Goal: Contribute content: Contribute content

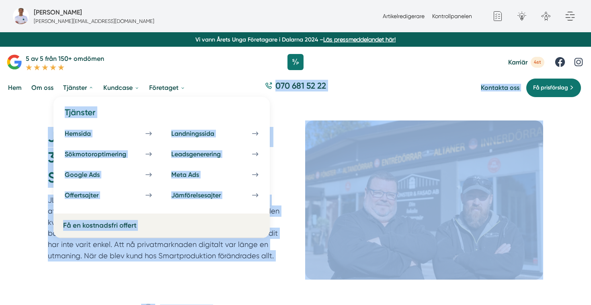
drag, startPoint x: 274, startPoint y: 212, endPoint x: 65, endPoint y: 107, distance: 234.1
copy div "Tjänster Hemsida Landningssida Sökmotoroptimering Leadsgenerering Google Ads Me…"
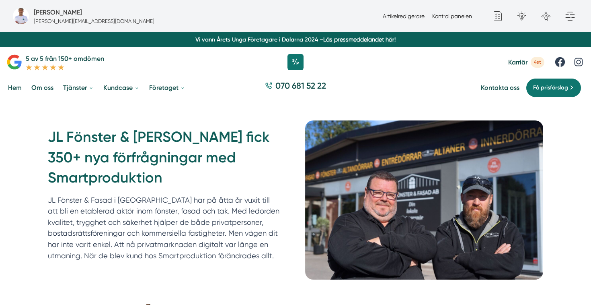
click at [225, 159] on h1 "JL Fönster & [PERSON_NAME] fick 350+ nya förfrågningar med Smartproduktion" at bounding box center [167, 160] width 238 height 67
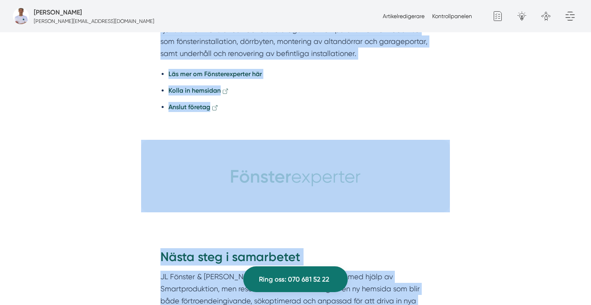
scroll to position [2339, 0]
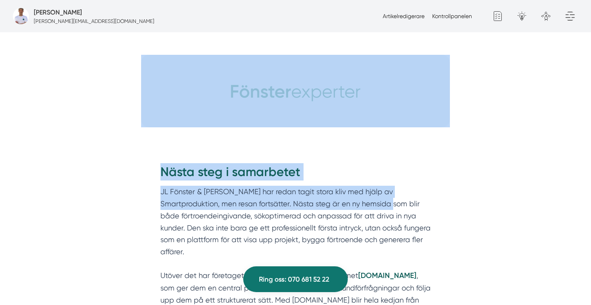
drag, startPoint x: 149, startPoint y: 60, endPoint x: 358, endPoint y: 161, distance: 231.7
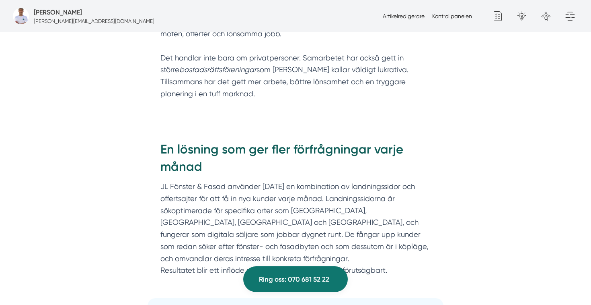
click at [475, 128] on div "Fredrik Weberbauer En stark resa med kvalitet i fokus Bakom JL Fönster & Fasad …" at bounding box center [296, 238] width 572 height 2423
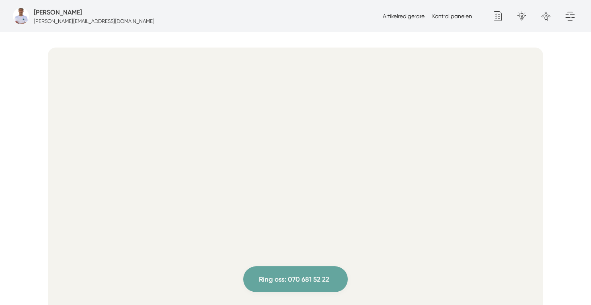
scroll to position [0, 0]
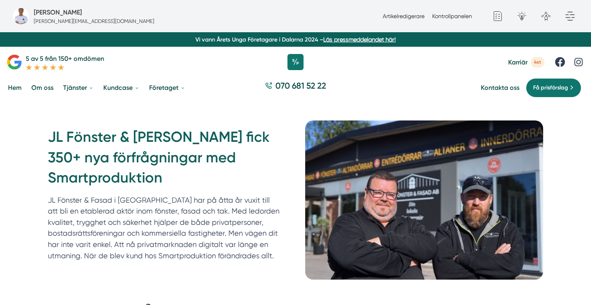
drag, startPoint x: 255, startPoint y: 256, endPoint x: 54, endPoint y: 195, distance: 209.9
click at [54, 195] on p "JL Fönster & Fasad i Oxelösund har på åtta år vuxit till att bli en etablerad a…" at bounding box center [164, 227] width 232 height 67
copy p "Fönster & Fasad i Oxelösund har på åtta år vuxit till att bli en etablerad aktö…"
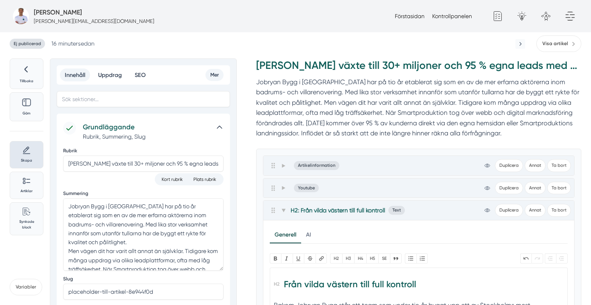
scroll to position [165, 0]
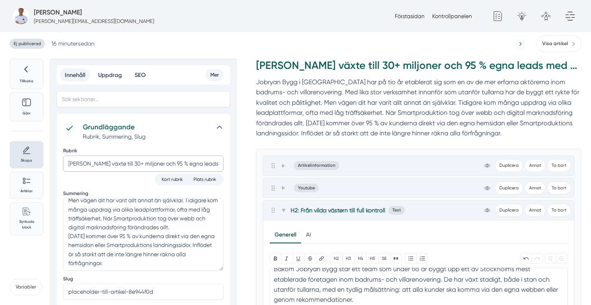
click at [117, 163] on input "Jobryan Bygg växte till 30+ miljoner och 95 % egna leads med Smartproduktion" at bounding box center [143, 163] width 161 height 16
paste input "tredubblade omsättningen och nådde"
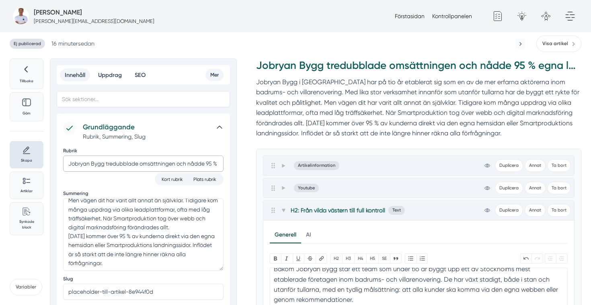
scroll to position [0, 88]
type input "Jobryan Bygg tredubblade omsättningen och nådde 95 % egna leads med Smartproduk…"
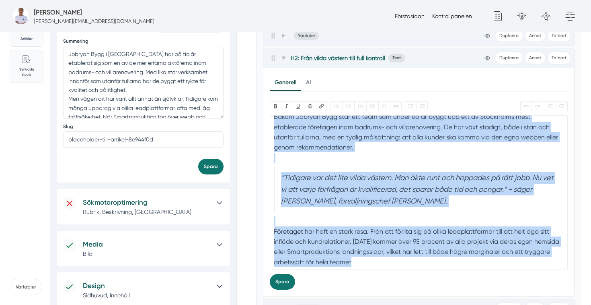
scroll to position [0, 0]
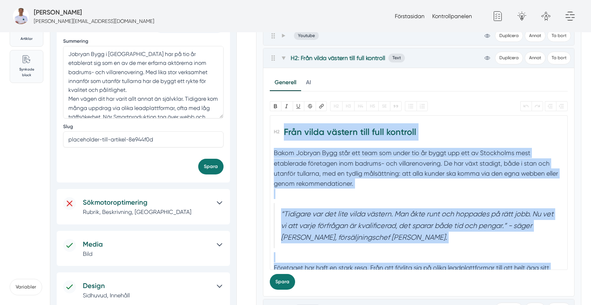
drag, startPoint x: 360, startPoint y: 261, endPoint x: 249, endPoint y: 85, distance: 207.7
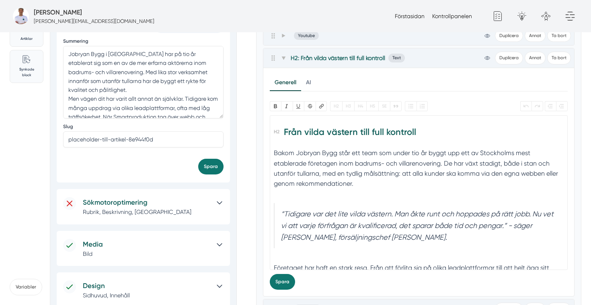
click at [345, 197] on div "Bakom Jobryan Bygg står ett team som under tio år byggt upp ett av Stockholms m…" at bounding box center [419, 173] width 290 height 51
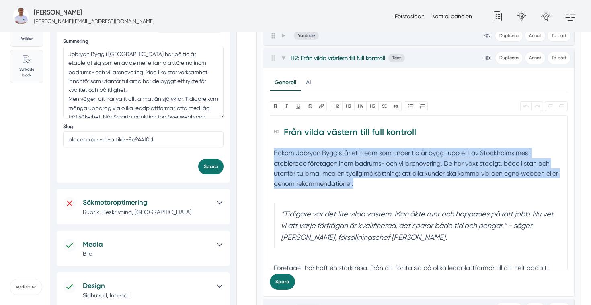
drag, startPoint x: 340, startPoint y: 185, endPoint x: 275, endPoint y: 155, distance: 71.6
click at [275, 155] on div "Bakom Jobryan Bygg står ett team som under tio år byggt upp ett av Stockholms m…" at bounding box center [419, 173] width 290 height 51
paste trix-editor "<h2>Från vilda västern till full kontroll</h2><div>Bakom Jobryan Bygg står ett …"
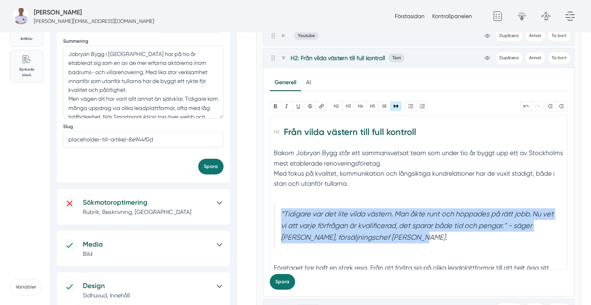
drag, startPoint x: 418, startPoint y: 243, endPoint x: 277, endPoint y: 216, distance: 143.7
click at [277, 216] on blockquote "“Tidigare var det lite vilda västern. Man åkte runt och hoppades på rätt jobb. …" at bounding box center [419, 225] width 290 height 45
paste trix-editor "<h2>Från vilda västern till full kontroll</h2><div>Bakom Jobryan Bygg står ett …"
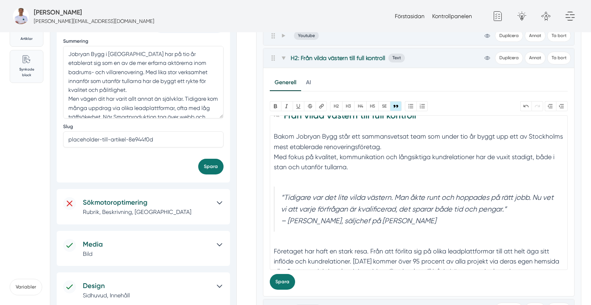
scroll to position [36, 0]
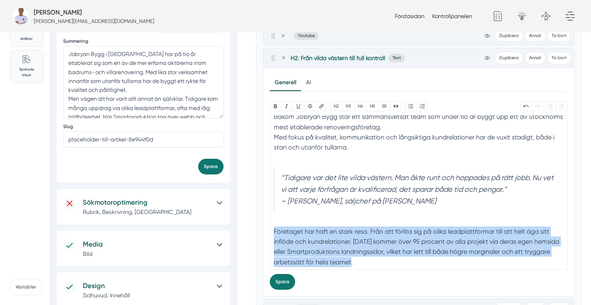
drag, startPoint x: 368, startPoint y: 266, endPoint x: 267, endPoint y: 226, distance: 108.2
click at [267, 226] on div "Generell AI Nytt innehåll Förbättra innehållet Bold Italic U Strikethrough Länk…" at bounding box center [419, 182] width 311 height 228
paste trix-editor "<h2>Från vilda västern till full kontroll</h2><div>Bakom Jobryan Bygg står ett …"
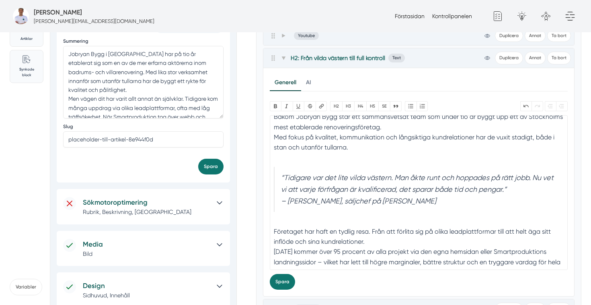
type trix-editor "<h2>Från vilda västern till full kontroll</h2><div>Bakom Jobryan Bygg står ett …"
click at [285, 280] on button "Spara" at bounding box center [282, 282] width 25 height 16
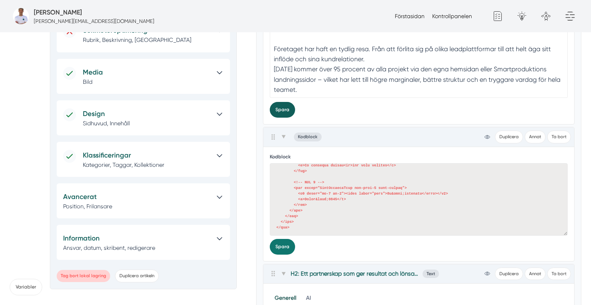
click at [284, 104] on button "Spara" at bounding box center [282, 110] width 25 height 16
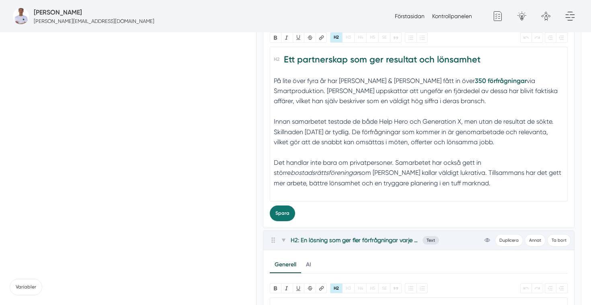
scroll to position [0, 0]
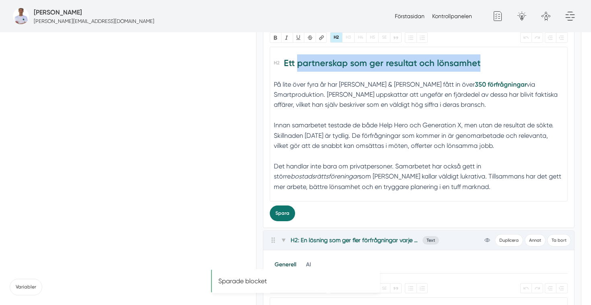
drag, startPoint x: 490, startPoint y: 66, endPoint x: 298, endPoint y: 58, distance: 192.5
click at [298, 58] on h2 "Ett partnerskap som ger resultat och lönsamhet" at bounding box center [419, 65] width 290 height 23
paste trix-editor "<h2>Ett samarbete som växer med företaget</h2><div>På lite över fyra år har JL …"
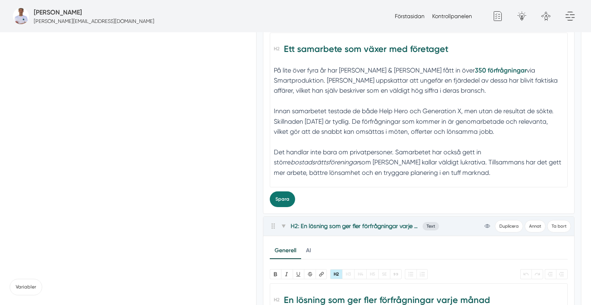
scroll to position [624, 0]
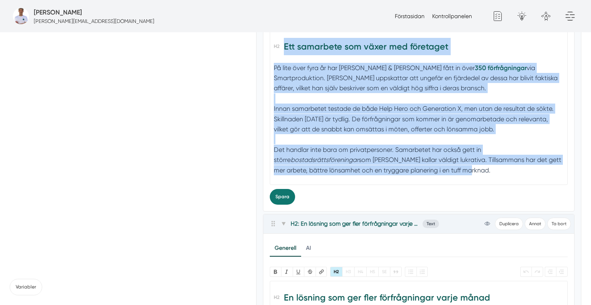
drag, startPoint x: 462, startPoint y: 173, endPoint x: 241, endPoint y: 55, distance: 251.1
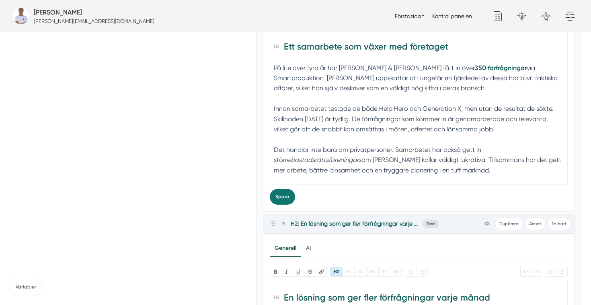
click at [306, 89] on div "På lite över fyra år har JL Fönster & Fasad fått in över 350 förfrågningar via …" at bounding box center [419, 124] width 290 height 123
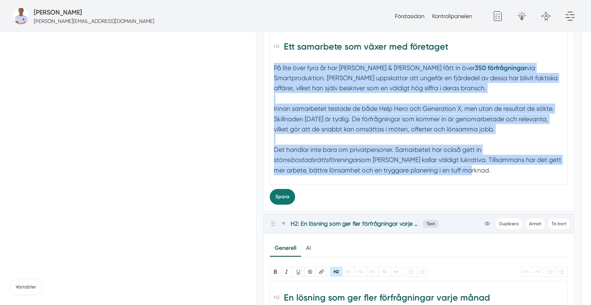
drag, startPoint x: 274, startPoint y: 67, endPoint x: 470, endPoint y: 171, distance: 222.1
click at [470, 171] on div "På lite över fyra år har JL Fönster & Fasad fått in över 350 förfrågningar via …" at bounding box center [419, 124] width 290 height 123
paste trix-editor "<h2>Ett samarbete som växer med företaget</h2><div>Samarbetet mellan Jobryan By…"
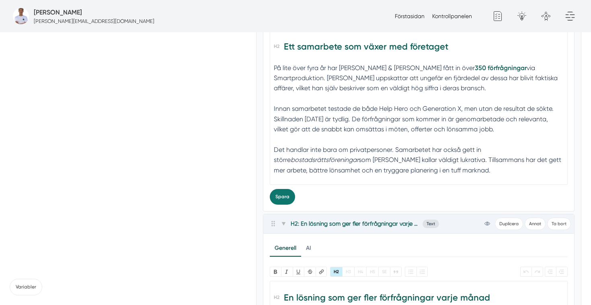
type trix-editor "<h2>Ett samarbete som växer med företaget</h2><div>Samarbetet mellan Jobryan By…"
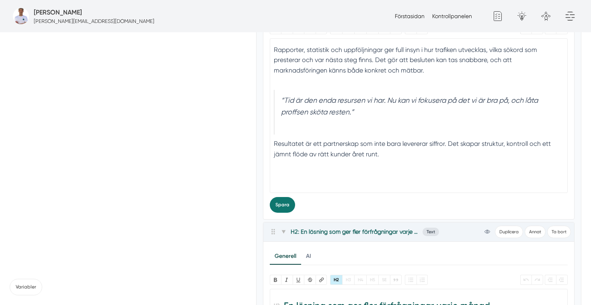
scroll to position [630, 0]
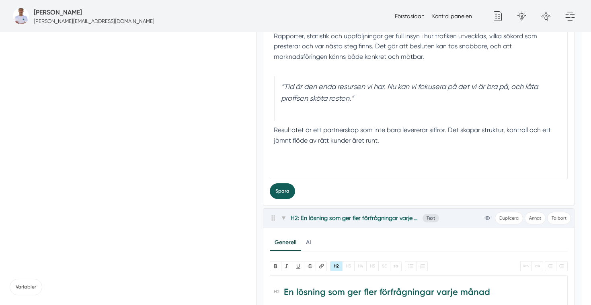
click at [281, 187] on button "Spara" at bounding box center [282, 191] width 25 height 16
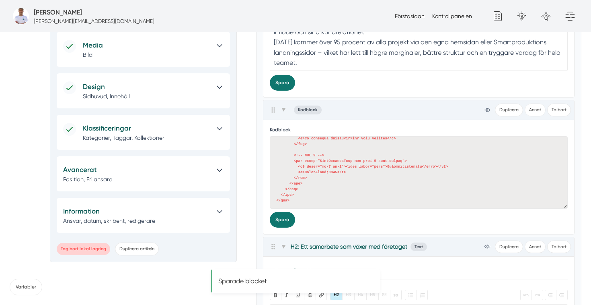
scroll to position [0, 0]
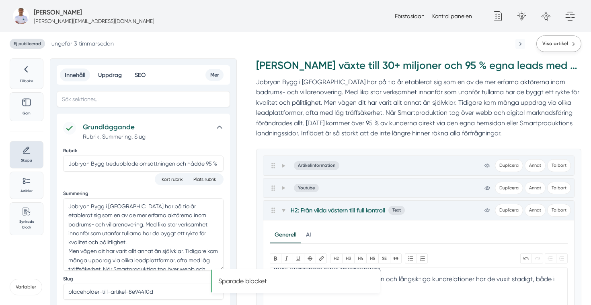
click at [564, 41] on span "Visa artikel" at bounding box center [556, 44] width 26 height 8
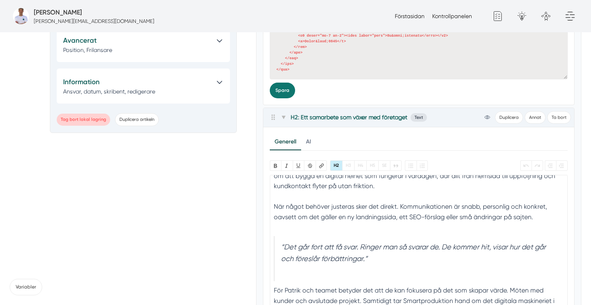
scroll to position [48, 0]
click at [272, 203] on trix-editor "Ett samarbete som växer med företaget Samarbetet mellan Jobryan Bygg och Smartp…" at bounding box center [419, 252] width 299 height 154
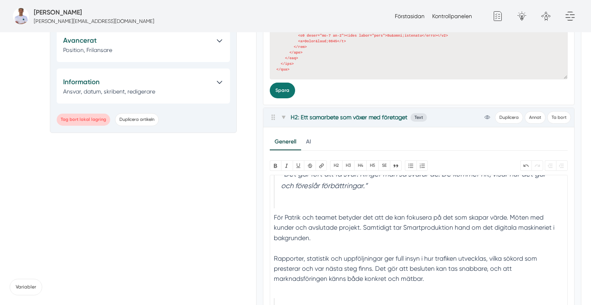
scroll to position [121, 0]
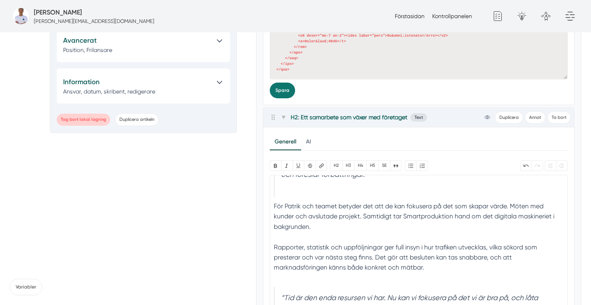
click at [273, 247] on trix-editor "Ett samarbete som växer med företaget Samarbetet mellan Jobryan Bygg och Smartp…" at bounding box center [419, 252] width 299 height 154
type trix-editor "<h2>Ett samarbete som växer med företaget</h2><div>Samarbetet mellan Jobryan By…"
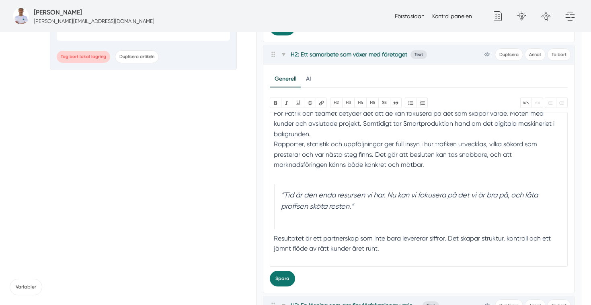
scroll to position [552, 0]
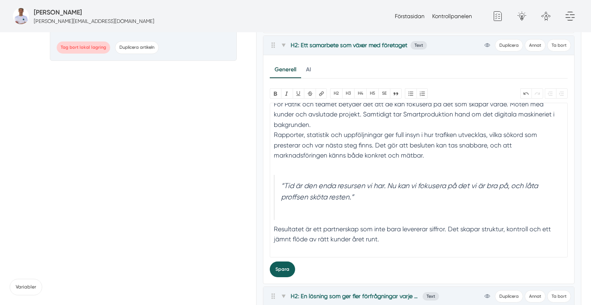
click at [280, 266] on button "Spara" at bounding box center [282, 269] width 25 height 16
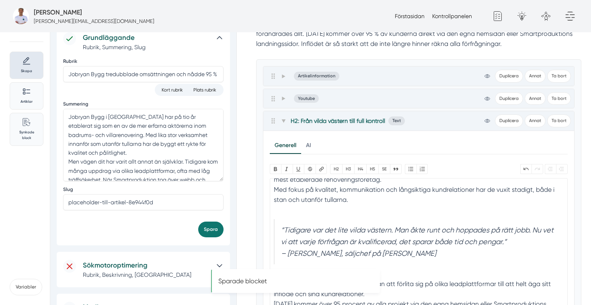
scroll to position [0, 0]
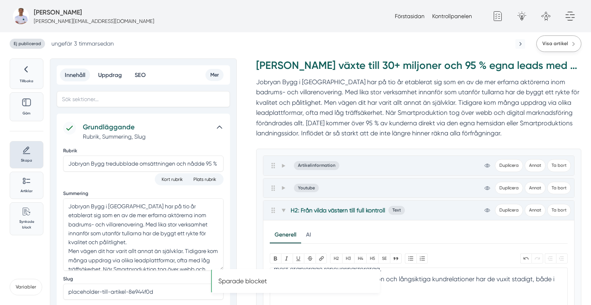
click at [551, 44] on span "Visa artikel" at bounding box center [556, 44] width 26 height 8
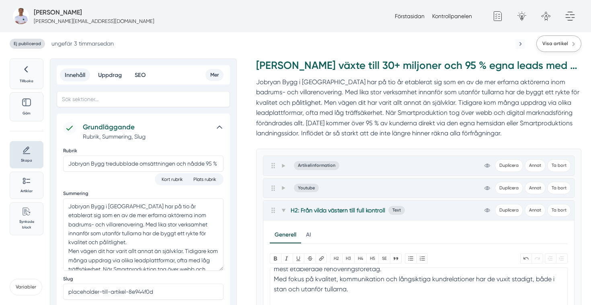
click at [554, 40] on span "Visa artikel" at bounding box center [556, 44] width 26 height 8
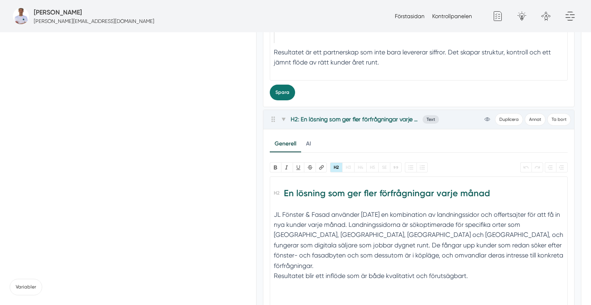
scroll to position [745, 0]
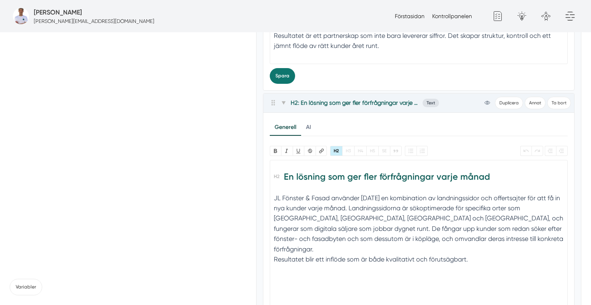
click at [329, 173] on h2 "En lösning som ger fler förfrågningar varje månad" at bounding box center [419, 179] width 290 height 23
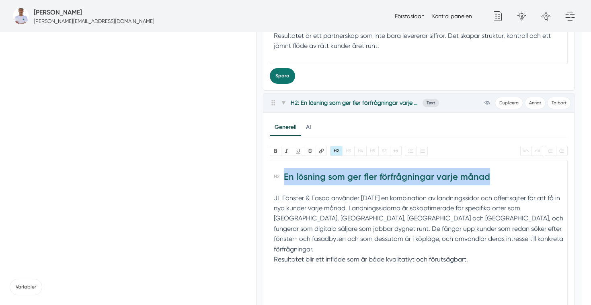
click at [329, 173] on h2 "En lösning som ger fler förfrågningar varje månad" at bounding box center [419, 179] width 290 height 23
paste trix-editor "<h2><h3>En digital grund som skapar tillväxt på riktigt</h3></h2><h2><br></h2><…"
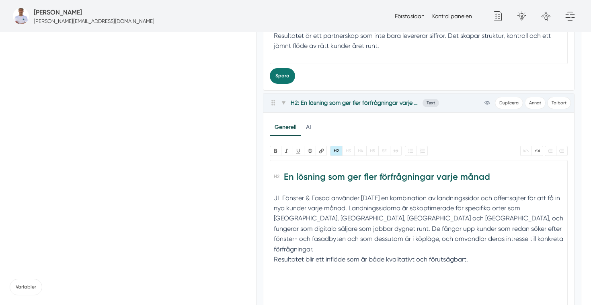
click at [298, 178] on h2 "En lösning som ger fler förfrågningar varje månad" at bounding box center [419, 179] width 290 height 23
click at [480, 177] on h2 "En lösning som ger fler förfrågningar varje månad" at bounding box center [419, 179] width 290 height 23
paste trix-editor "</h2><h2><h3>En digital grund som skapar tillväxt på riktigt</h3></h2><h2>"
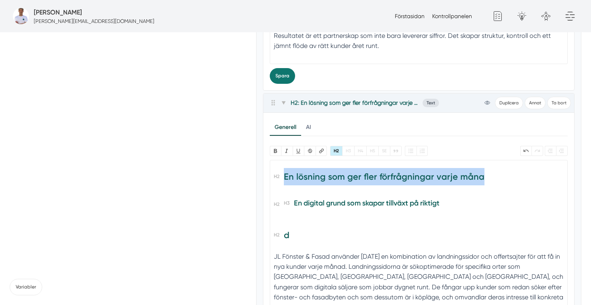
drag, startPoint x: 293, startPoint y: 202, endPoint x: 246, endPoint y: 165, distance: 59.3
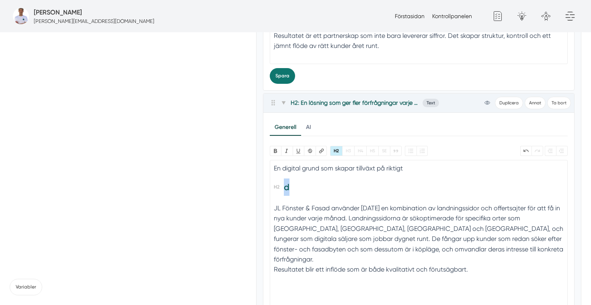
drag, startPoint x: 305, startPoint y: 187, endPoint x: 230, endPoint y: 183, distance: 74.5
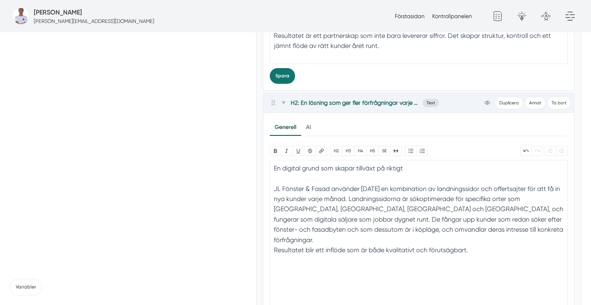
click at [311, 170] on div "En digital grund som skapar tillväxt på riktigt" at bounding box center [419, 168] width 290 height 10
click at [339, 149] on button "H2" at bounding box center [336, 151] width 12 height 10
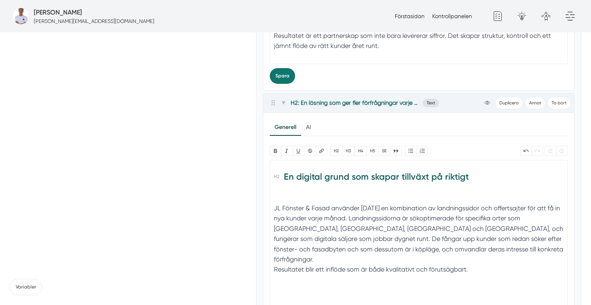
click at [371, 196] on div at bounding box center [419, 198] width 290 height 10
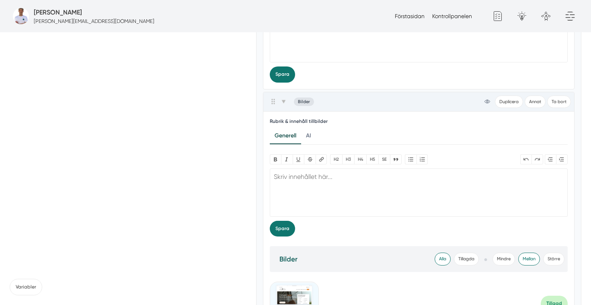
scroll to position [875, 0]
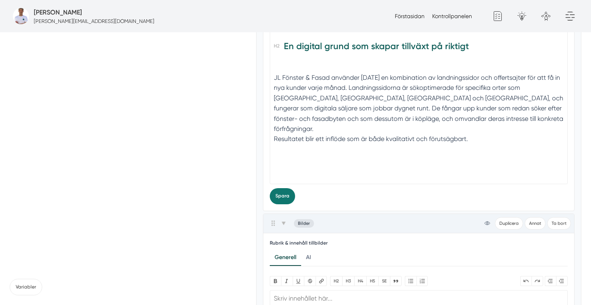
click at [319, 164] on trix-editor "En digital grund som skapar tillväxt på riktigt JL Fönster & Fasad använder ida…" at bounding box center [419, 106] width 299 height 154
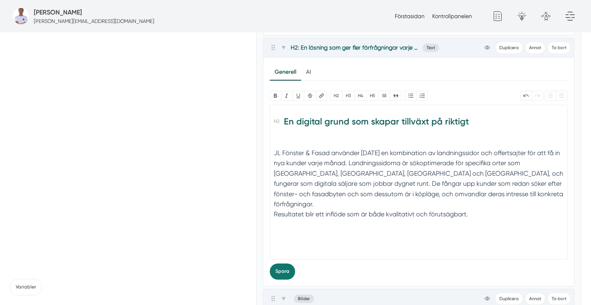
scroll to position [795, 0]
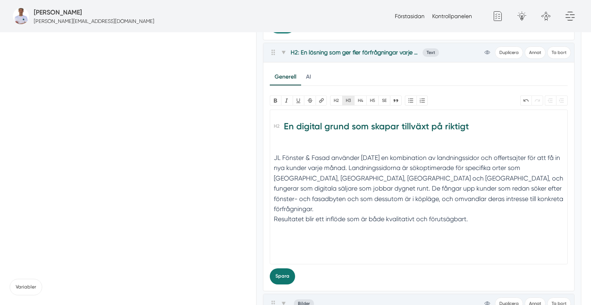
click at [351, 100] on button "H3" at bounding box center [348, 100] width 12 height 10
paste trix-editor "<h2>En digital grund som skapar tillväxt på riktigt</h2><div><br></div><div>JL …"
type trix-editor "<h2>En digital grund som skapar tillväxt på riktigt</h2><div><br></div><div>JL …"
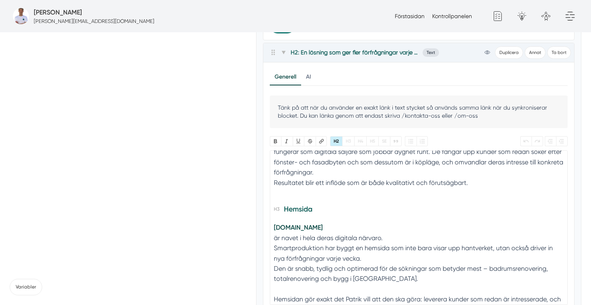
scroll to position [78, 0]
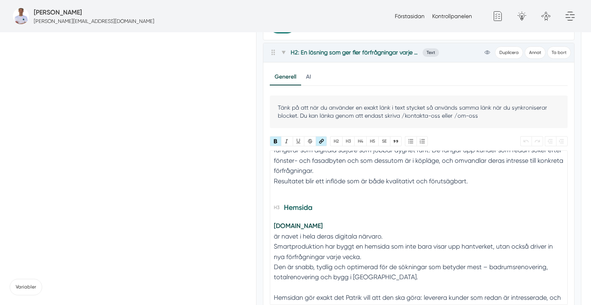
drag, startPoint x: 329, startPoint y: 217, endPoint x: 260, endPoint y: 215, distance: 68.4
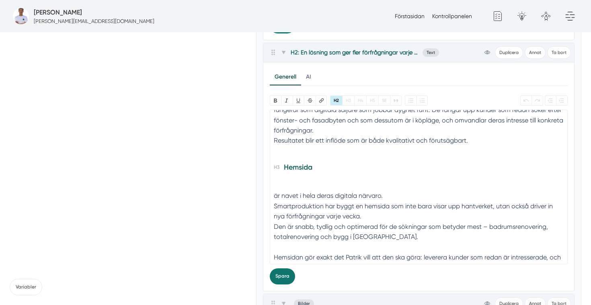
click at [274, 187] on div "är navet i hela deras digitala närvaro. Smartproduktion har byggt en hemsida so…" at bounding box center [419, 216] width 290 height 72
click at [289, 180] on div "Hemsidan är navet i hela deras digitala närvaro. Smartproduktion har byggt en h…" at bounding box center [419, 216] width 290 height 72
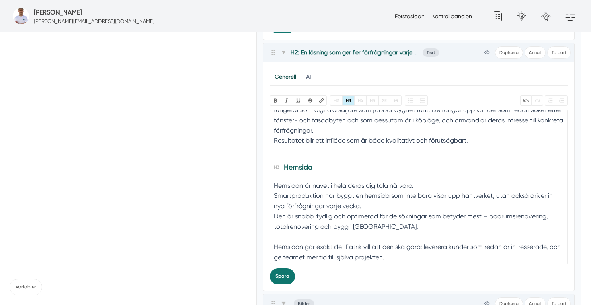
click at [360, 180] on div "Hemsidan är navet i hela deras digitala närvaro. Smartproduktion har byggt en h…" at bounding box center [419, 210] width 290 height 61
click at [276, 206] on div "Hemsidan är navet i hela Jobryans digitala närvaro. Smartproduktion har byggt e…" at bounding box center [419, 210] width 290 height 61
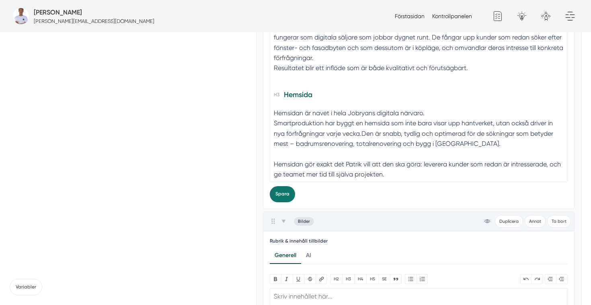
scroll to position [876, 0]
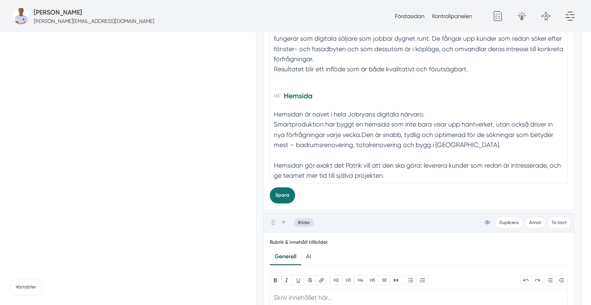
click at [403, 167] on div "Hemsidan gör exakt det Patrik vill att den ska göra: leverera kunder som redan …" at bounding box center [419, 175] width 290 height 31
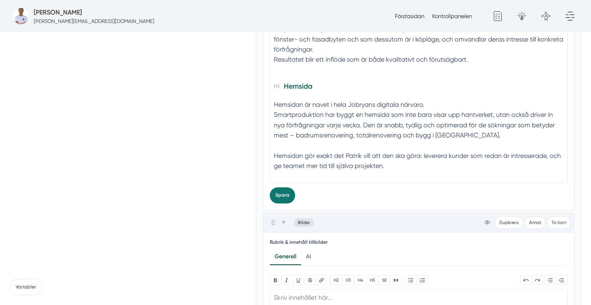
type trix-editor "<h2>En digital grund som skapar tillväxt på riktigt</h2><div><br></div><div>JL …"
paste trix-editor
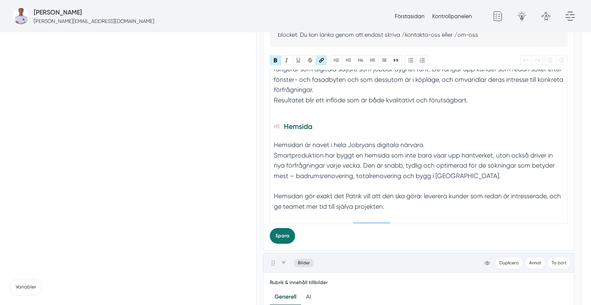
drag, startPoint x: 389, startPoint y: 215, endPoint x: 354, endPoint y: 216, distance: 35.4
click at [354, 223] on strong "Läs mer om och titta in på Sol och Taks nya hemsida här" at bounding box center [357, 227] width 167 height 8
drag, startPoint x: 394, startPoint y: 218, endPoint x: 383, endPoint y: 216, distance: 11.8
click at [383, 223] on strong "Läs mer om och titta in på Jobryans nya hemsida här" at bounding box center [353, 227] width 158 height 8
type trix-editor "<h2>En digital grund som skapar tillväxt på riktigt</h2><div><br></div><div>JL …"
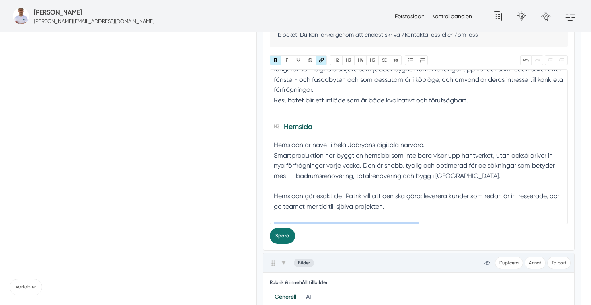
drag, startPoint x: 427, startPoint y: 218, endPoint x: 231, endPoint y: 212, distance: 196.0
click at [323, 58] on button "Länk" at bounding box center [322, 60] width 12 height 10
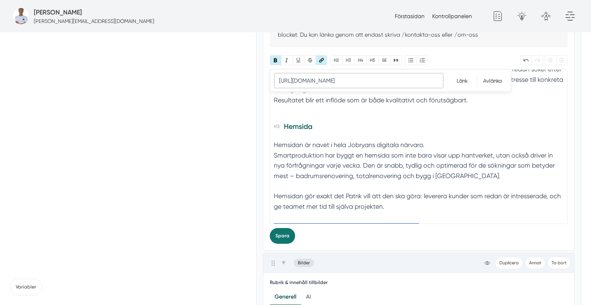
click at [334, 76] on input "https://solotak.se/" at bounding box center [358, 80] width 169 height 15
click at [317, 80] on input "https://solotak.se/" at bounding box center [358, 80] width 169 height 15
type input "https://jobryan.se/"
click at [465, 82] on input "Länk" at bounding box center [462, 80] width 29 height 12
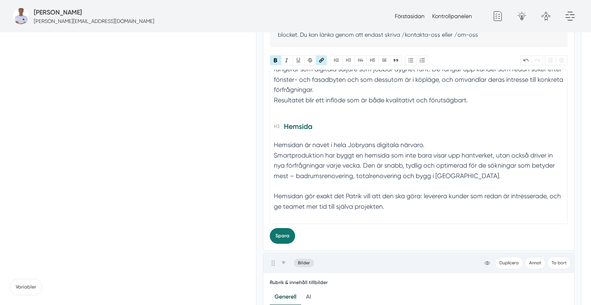
click at [472, 154] on div "Hemsidan är navet i hela Jobryans digitala närvaro. Smartproduktion har byggt e…" at bounding box center [419, 165] width 290 height 51
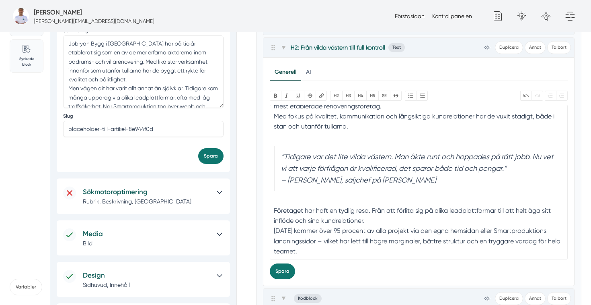
scroll to position [0, 0]
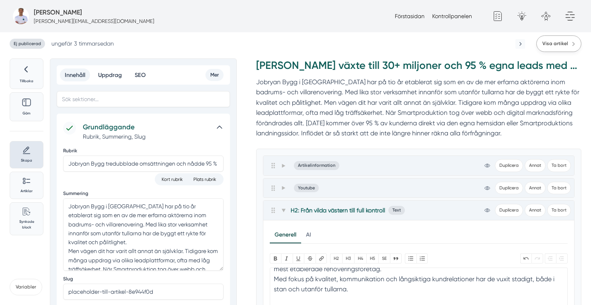
click at [557, 45] on span "Visa artikel" at bounding box center [556, 44] width 26 height 8
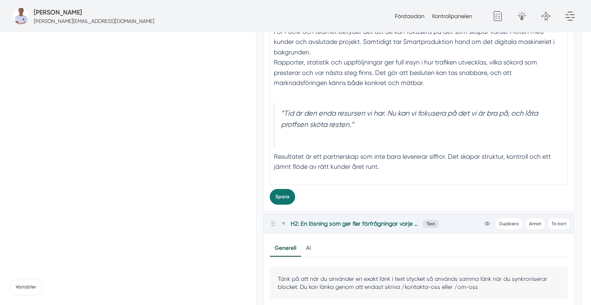
scroll to position [625, 0]
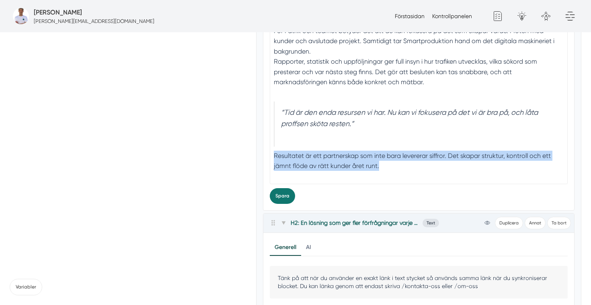
drag, startPoint x: 389, startPoint y: 165, endPoint x: 268, endPoint y: 156, distance: 122.2
click at [268, 156] on div "Generell AI Nytt innehåll Förbättra innehållet Bold Italic U Strikethrough Länk…" at bounding box center [419, 96] width 311 height 228
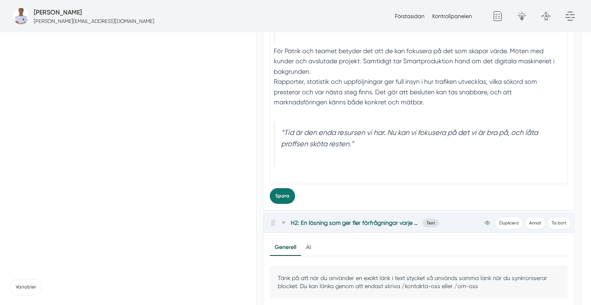
scroll to position [130, 0]
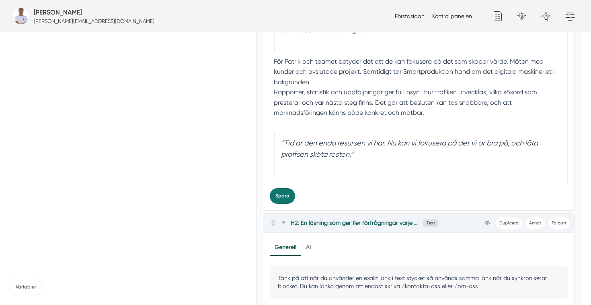
type trix-editor "<h2>Ett samarbete som växer med företaget</h2><div>Samarbetet mellan Jobryan By…"
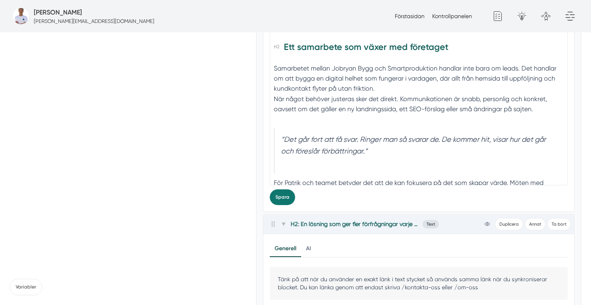
scroll to position [592, 0]
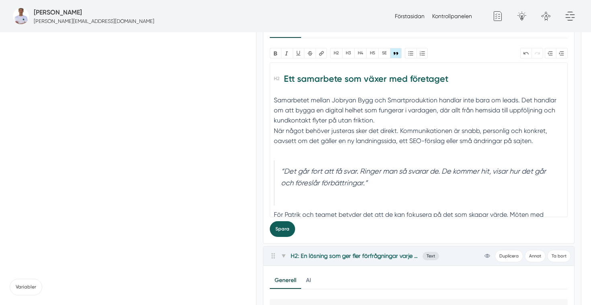
click at [288, 228] on button "Spara" at bounding box center [282, 229] width 25 height 16
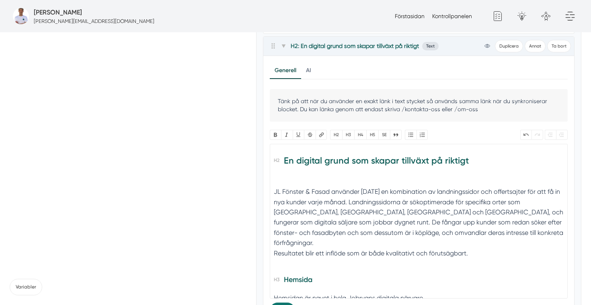
scroll to position [803, 0]
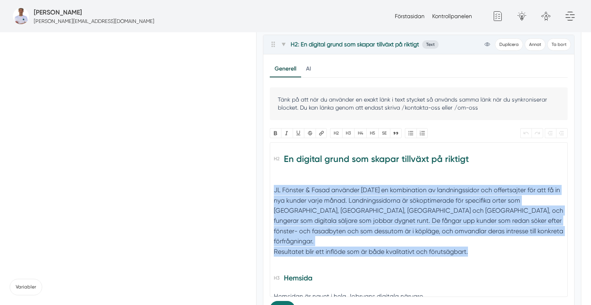
drag, startPoint x: 475, startPoint y: 242, endPoint x: 275, endPoint y: 188, distance: 207.2
click at [275, 188] on div "JL Fönster & Fasad använder idag en kombination av landningssidor och offertsaj…" at bounding box center [419, 226] width 290 height 82
paste trix-editor "<h2>En digital grund som skapar tillväxt på riktigt</h2><div><br></div><div>För…"
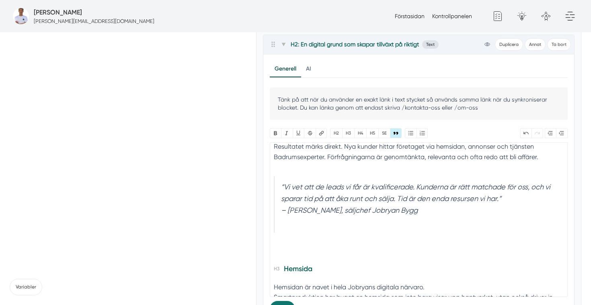
scroll to position [110, 0]
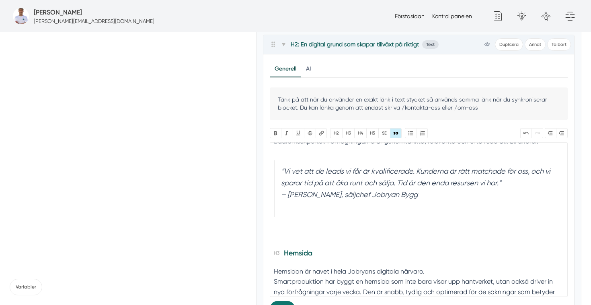
click at [295, 217] on trix-editor "En digital grund som skapar tillväxt på riktigt För Jobryan Bygg har digital ma…" at bounding box center [419, 219] width 299 height 154
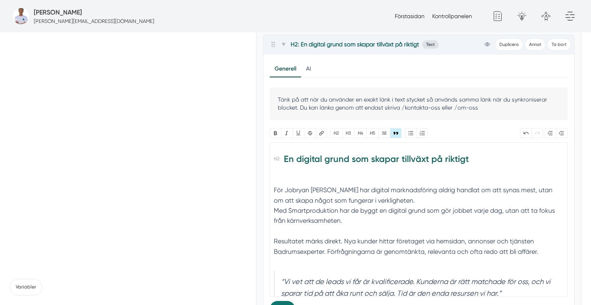
scroll to position [52, 0]
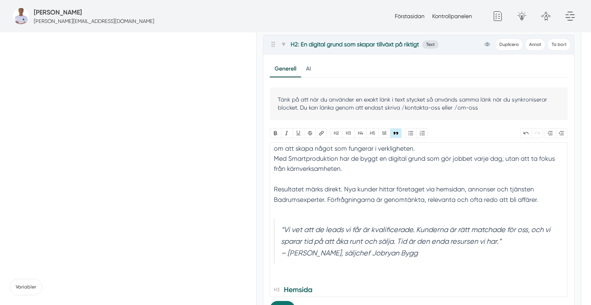
drag, startPoint x: 425, startPoint y: 253, endPoint x: 277, endPoint y: 249, distance: 148.5
click at [277, 249] on blockquote "“Vi vet att de leads vi får är kvalificerade. Kunderna är rätt matchade för oss…" at bounding box center [419, 240] width 290 height 45
type trix-editor "<h2>En digital grund som skapar tillväxt på riktigt</h2><div><br></div><div>För…"
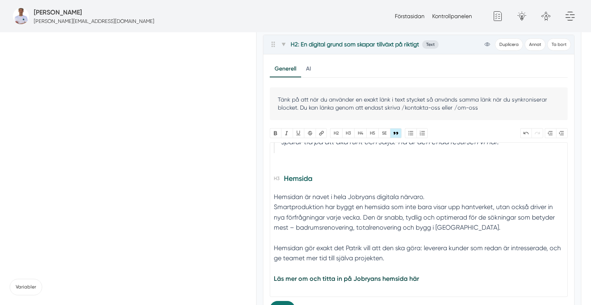
scroll to position [811, 0]
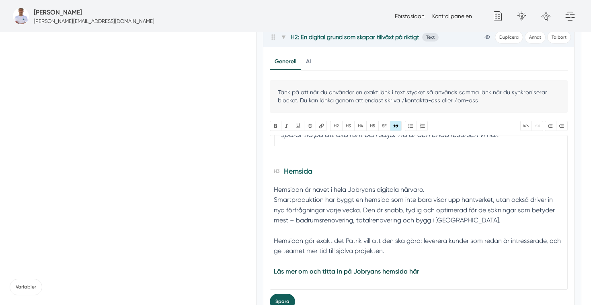
click at [283, 299] on button "Spara" at bounding box center [282, 301] width 25 height 16
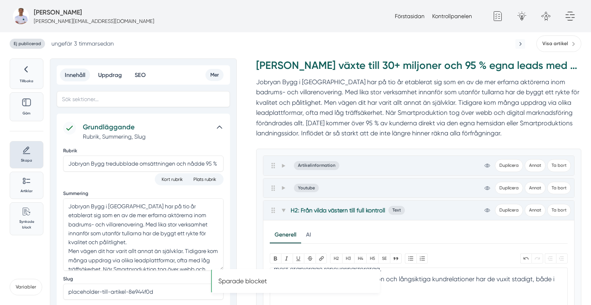
scroll to position [127, 0]
click at [562, 38] on link "Visa artikel" at bounding box center [559, 43] width 45 height 16
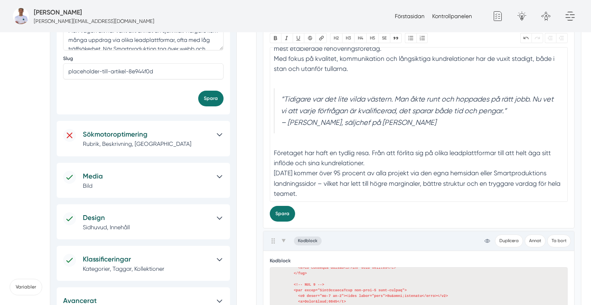
scroll to position [223, 0]
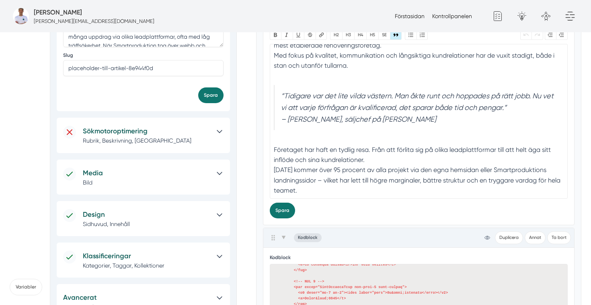
drag, startPoint x: 426, startPoint y: 124, endPoint x: 264, endPoint y: 97, distance: 163.5
click at [264, 97] on div "Generell AI Nytt innehåll Förbättra innehållet Bold Italic U Strikethrough Länk…" at bounding box center [419, 111] width 311 height 228
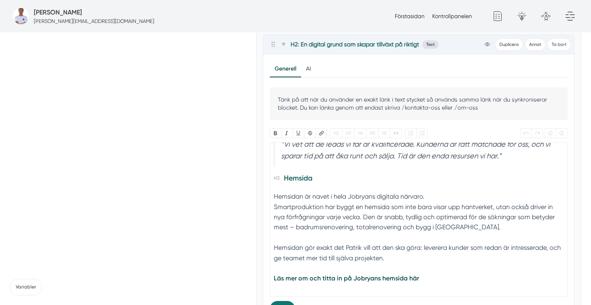
scroll to position [794, 0]
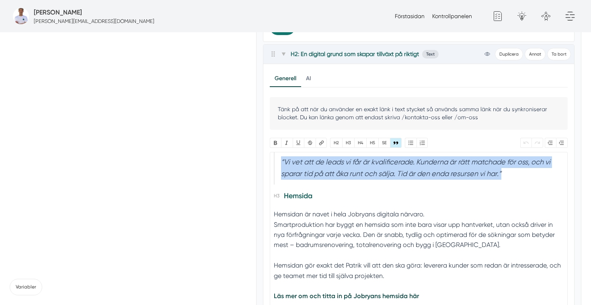
drag, startPoint x: 513, startPoint y: 170, endPoint x: 276, endPoint y: 155, distance: 237.8
click at [276, 155] on blockquote "“Vi vet att de leads vi får är kvalificerade. Kunderna är rätt matchade för oss…" at bounding box center [419, 167] width 290 height 33
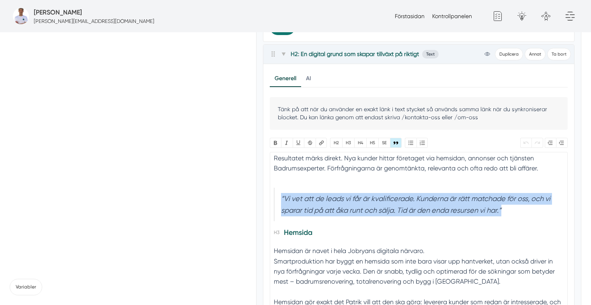
scroll to position [78, 0]
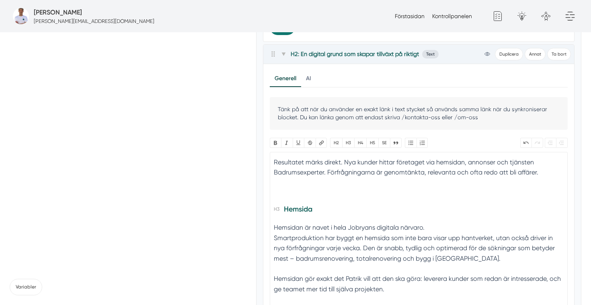
type trix-editor "<h2>En digital grund som skapar tillväxt på riktigt</h2><div>För Jobryan Bygg h…"
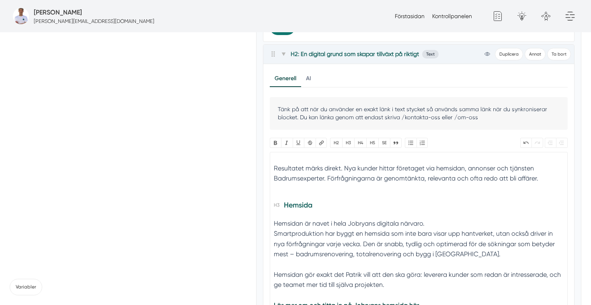
scroll to position [90, 0]
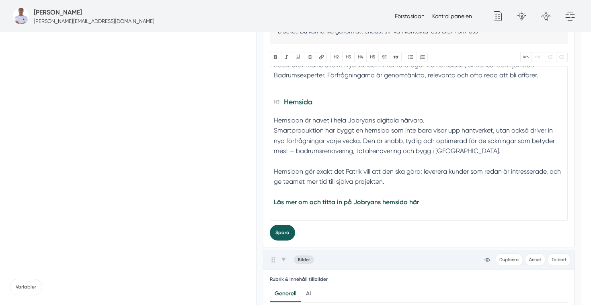
click at [281, 233] on button "Spara" at bounding box center [282, 232] width 25 height 16
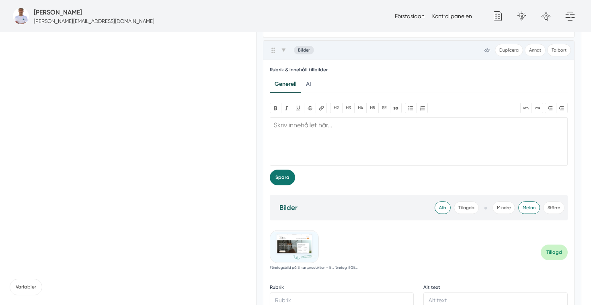
scroll to position [1094, 0]
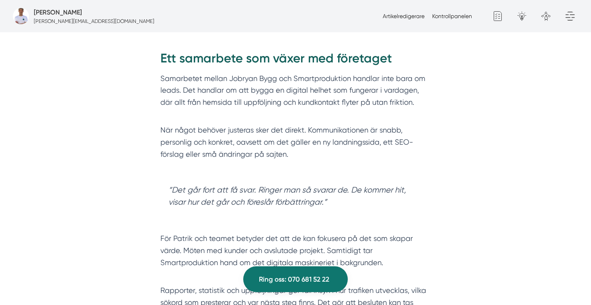
scroll to position [1155, 0]
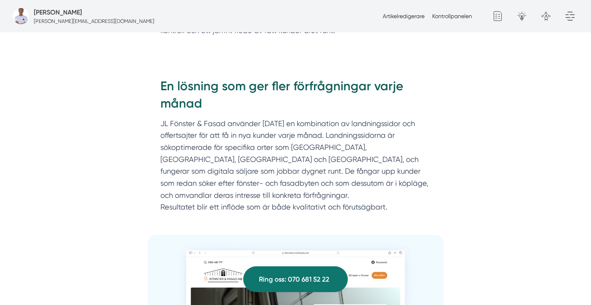
scroll to position [1514, 0]
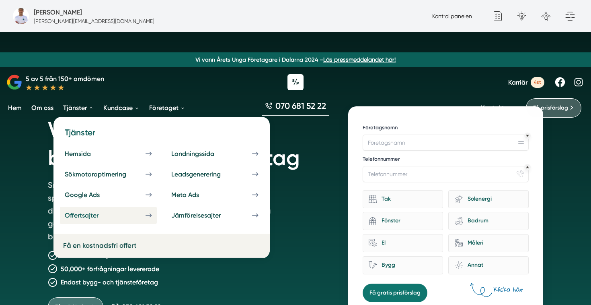
click at [106, 212] on div "Offertsajter" at bounding box center [91, 215] width 53 height 8
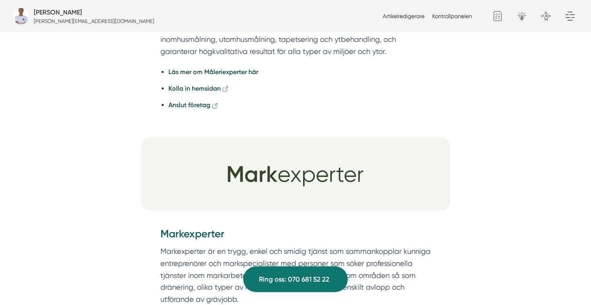
scroll to position [1755, 0]
drag, startPoint x: 236, startPoint y: 208, endPoint x: 147, endPoint y: 35, distance: 194.3
click at [147, 35] on div "Skriven av [PERSON_NAME] Vår granskning Våra offertsajter har högst krav i bran…" at bounding box center [296, 66] width 572 height 2800
copy div "Badrumsexperter Badrumsexperter är en trygg, enkel och smidig tjänst som samman…"
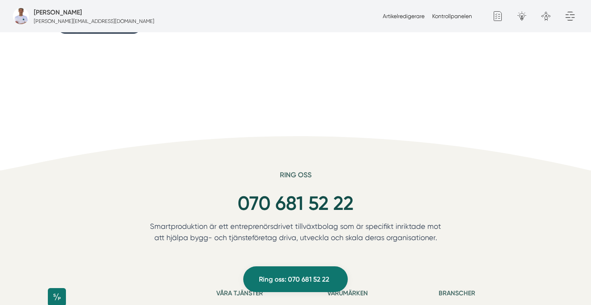
scroll to position [2807, 0]
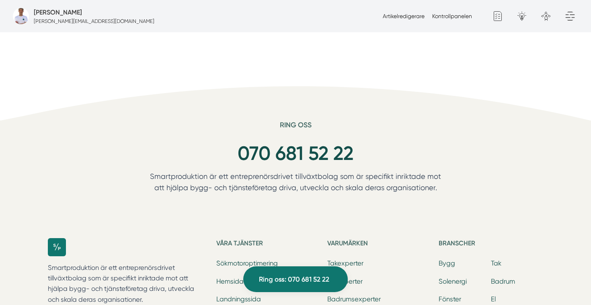
drag, startPoint x: 149, startPoint y: 130, endPoint x: 433, endPoint y: 305, distance: 334.2
copy div "Lo ipsumdo sitam con adipisci Eli Sed & Doe Tempori utlabo et do magnaaliquaeni…"
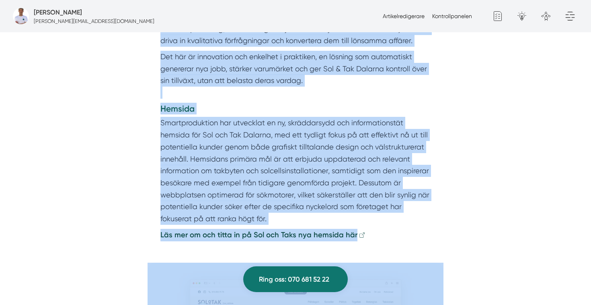
scroll to position [1374, 0]
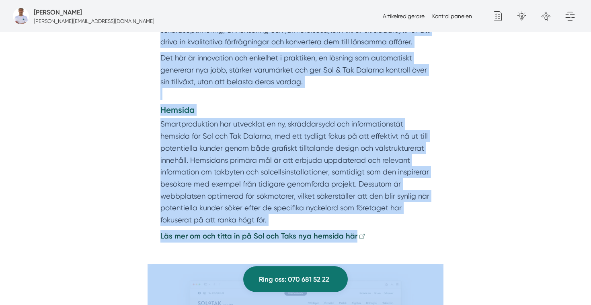
click at [379, 122] on p "Smartproduktion har utvecklat en ny, skräddarsydd och informationstät hemsida f…" at bounding box center [296, 171] width 270 height 107
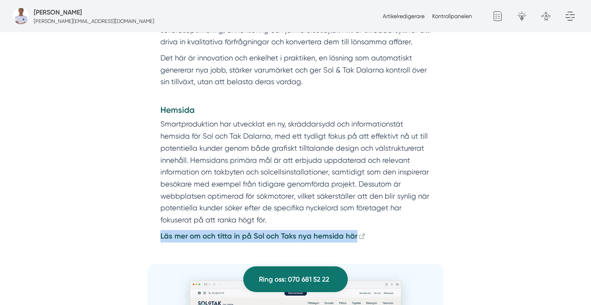
drag, startPoint x: 374, startPoint y: 225, endPoint x: 136, endPoint y: 224, distance: 237.4
click at [136, 224] on div "Skriven av [PERSON_NAME] En stark start, men osynliga digitalt Bakom Sol & Tak …" at bounding box center [296, 109] width 572 height 2318
copy strong "Läs mer om och titta in på Sol och Taks nya hemsida här"
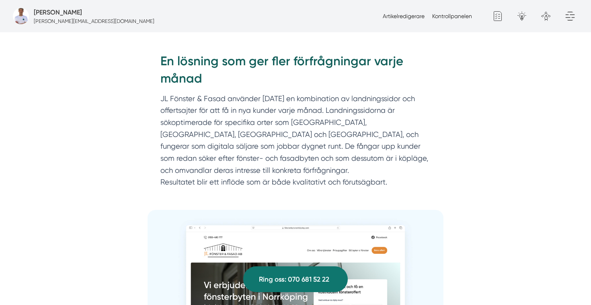
scroll to position [1561, 0]
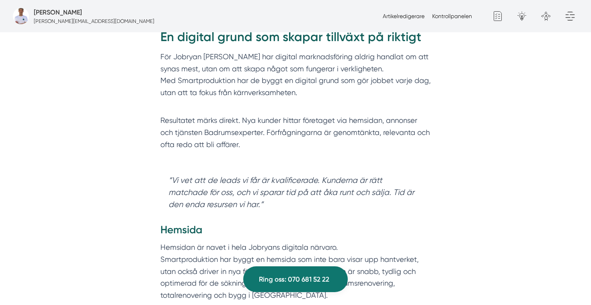
scroll to position [1504, 0]
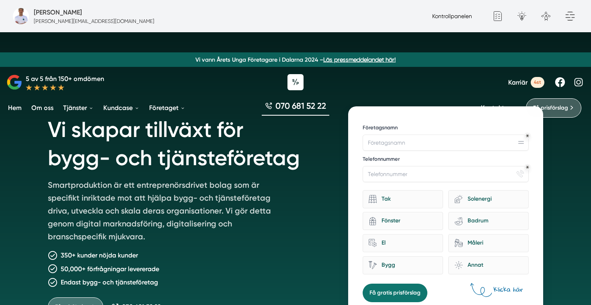
click at [439, 14] on link "Kontrollpanelen" at bounding box center [452, 16] width 40 height 6
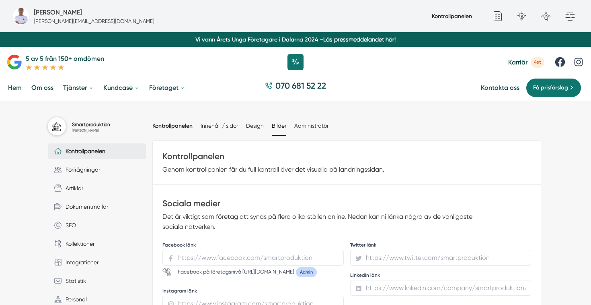
click at [280, 126] on link "Bilder" at bounding box center [279, 125] width 14 height 6
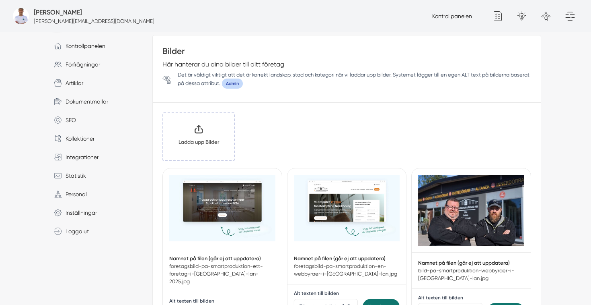
scroll to position [120, 0]
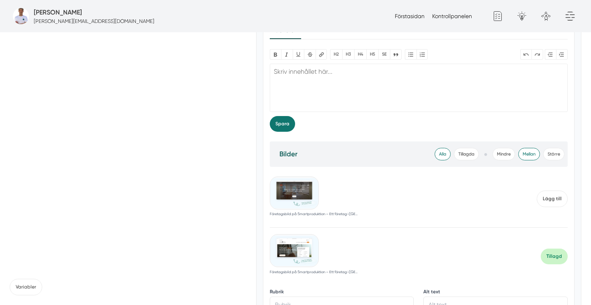
scroll to position [1147, 0]
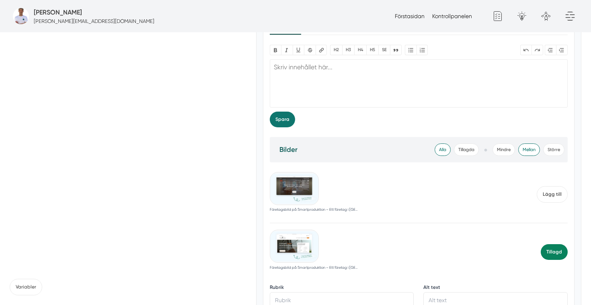
click at [548, 250] on span "Tillagd" at bounding box center [554, 252] width 27 height 16
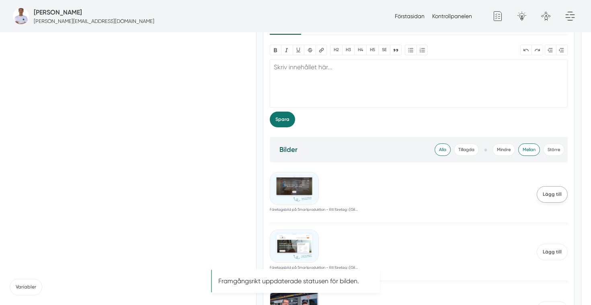
click at [553, 196] on span "Lägg till" at bounding box center [552, 194] width 31 height 16
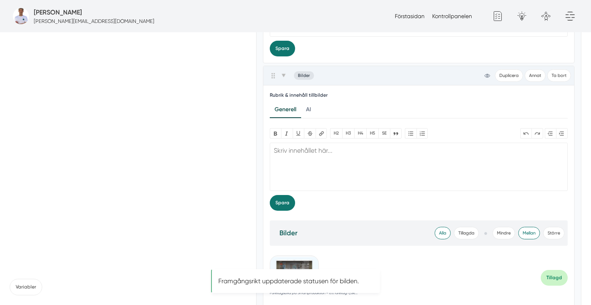
scroll to position [1065, 0]
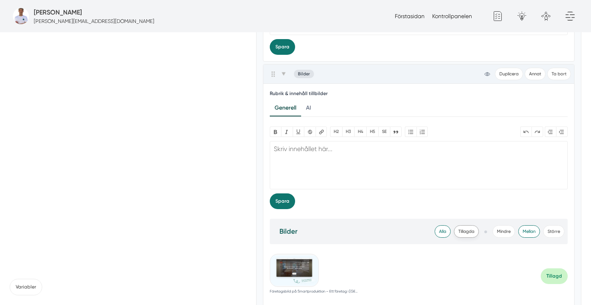
click at [464, 232] on span "Tillagda" at bounding box center [466, 231] width 25 height 12
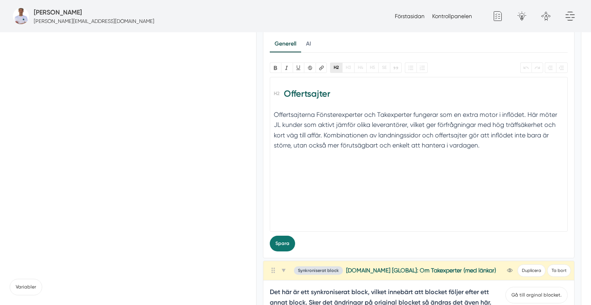
scroll to position [1730, 0]
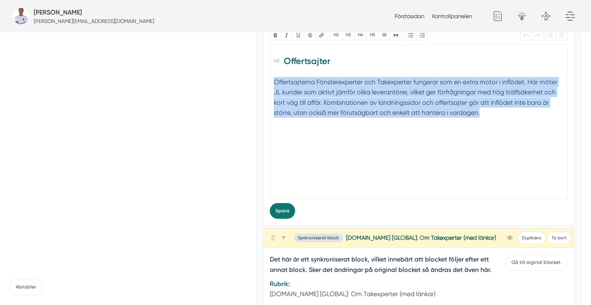
drag, startPoint x: 487, startPoint y: 112, endPoint x: 273, endPoint y: 84, distance: 215.5
click at [273, 84] on trix-editor "Offertsajter Offertsajterna Fönsterexperter och Takexperter fungerar som en ext…" at bounding box center [419, 121] width 299 height 154
paste trix-editor "<h2>Offertsajter</h2><div>Förutom hemsidan och annonserna använder Jobryan tjän…"
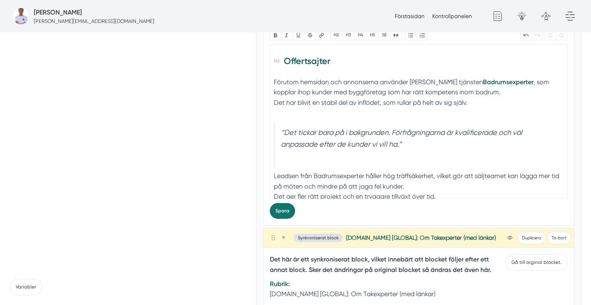
type trix-editor "<h2>Offertsajter</h2><div>Förutom hemsidan och annonserna använder Jobryan tjän…"
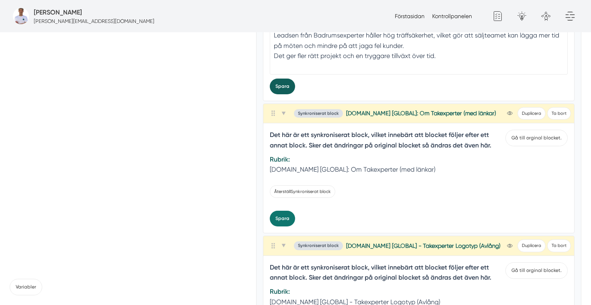
scroll to position [1854, 0]
click at [282, 81] on button "Spara" at bounding box center [282, 86] width 25 height 16
click at [565, 116] on button "Ta bort" at bounding box center [560, 113] width 24 height 12
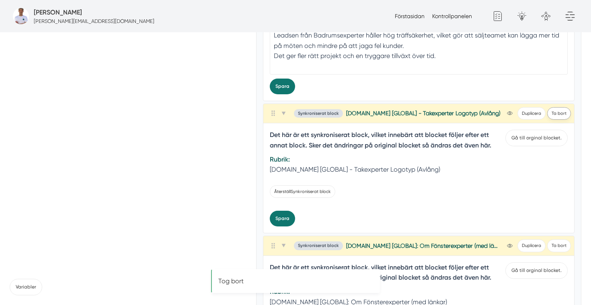
click at [564, 114] on button "Ta bort" at bounding box center [560, 113] width 24 height 12
click at [557, 111] on button "Ta bort" at bounding box center [560, 113] width 24 height 12
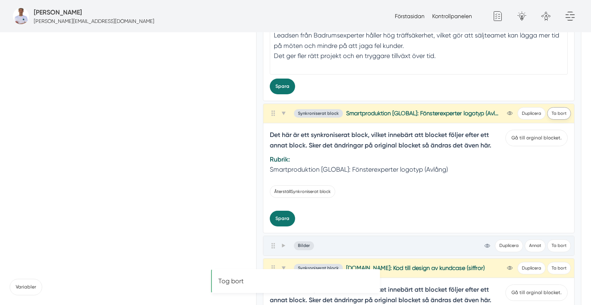
click at [560, 112] on button "Ta bort" at bounding box center [560, 113] width 24 height 12
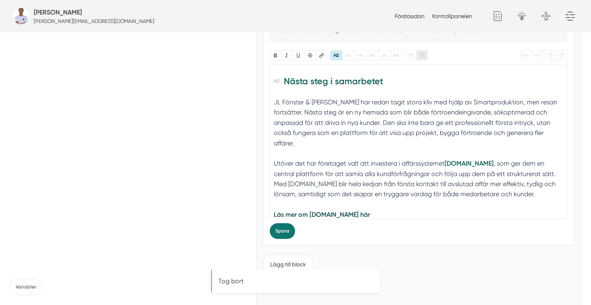
scroll to position [2289, 0]
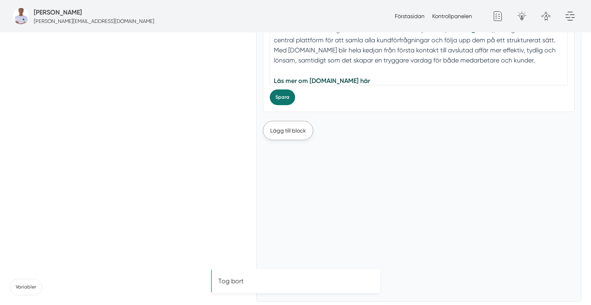
click at [295, 130] on button "Lägg till block" at bounding box center [288, 130] width 50 height 19
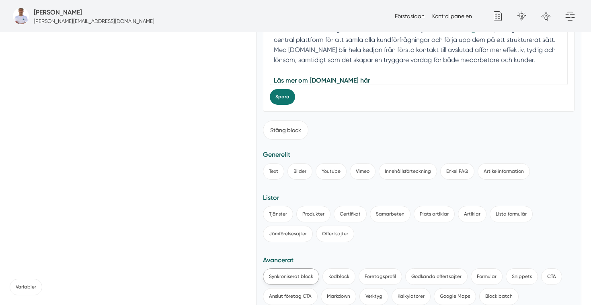
click at [300, 272] on button "Synkroniserat block" at bounding box center [291, 276] width 56 height 16
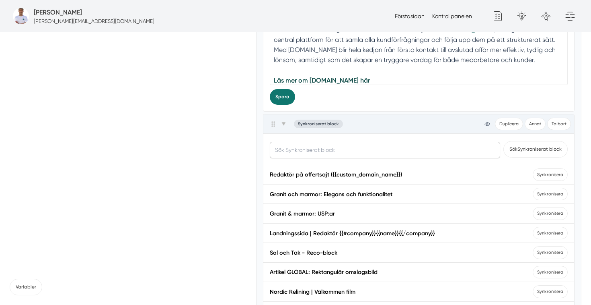
click at [332, 153] on input "text" at bounding box center [385, 150] width 231 height 16
type input "badrumsexperter"
click at [527, 154] on button "Sök Synkroniserat block" at bounding box center [536, 149] width 64 height 16
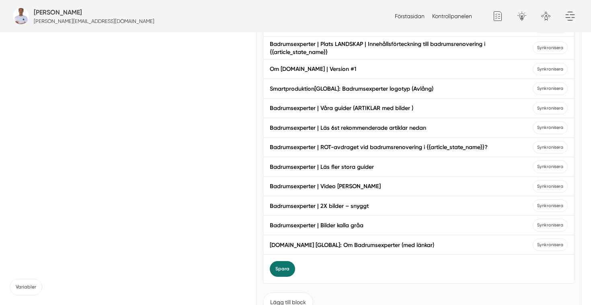
scroll to position [2597, 0]
click at [551, 245] on span "Synkronisera" at bounding box center [550, 244] width 35 height 12
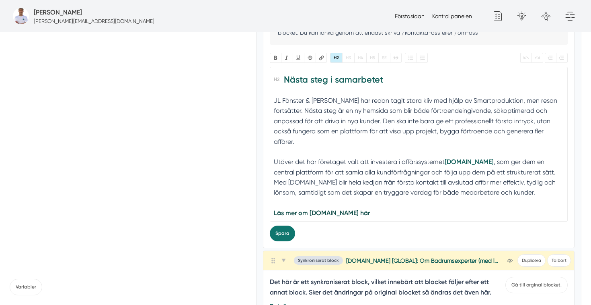
scroll to position [2158, 0]
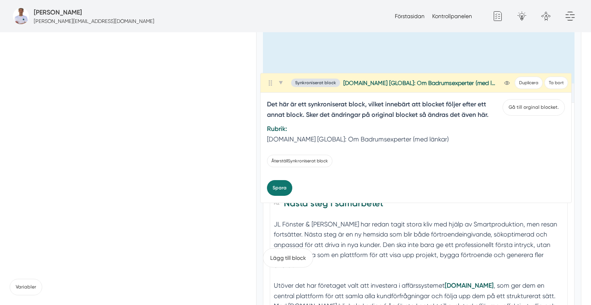
drag, startPoint x: 271, startPoint y: 255, endPoint x: 267, endPoint y: 71, distance: 183.9
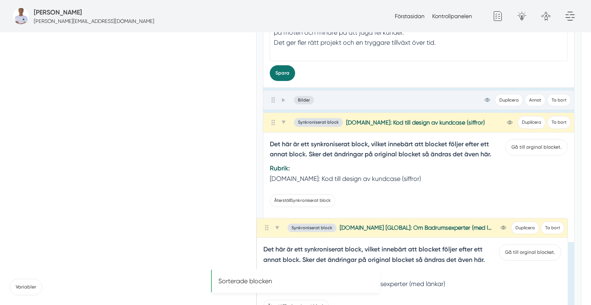
scroll to position [1868, 0]
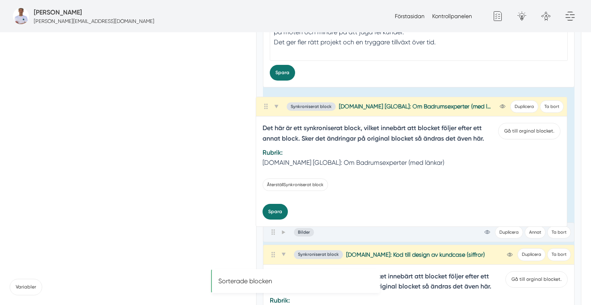
drag, startPoint x: 274, startPoint y: 258, endPoint x: 266, endPoint y: 96, distance: 161.9
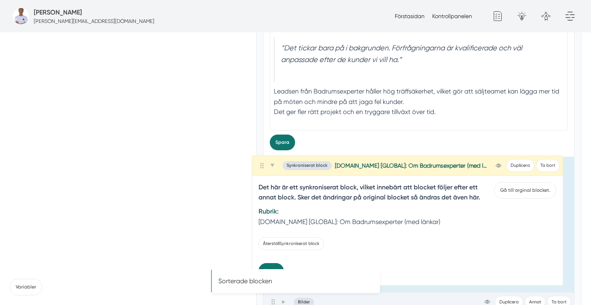
scroll to position [1799, 0]
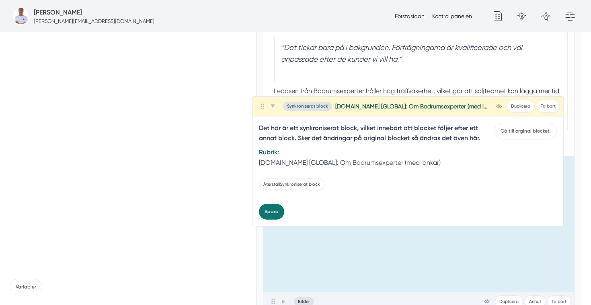
drag, startPoint x: 273, startPoint y: 229, endPoint x: 263, endPoint y: 105, distance: 123.9
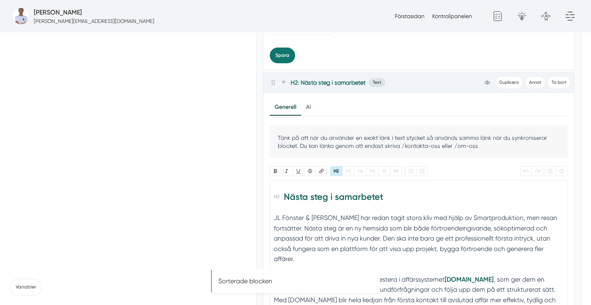
scroll to position [2320, 0]
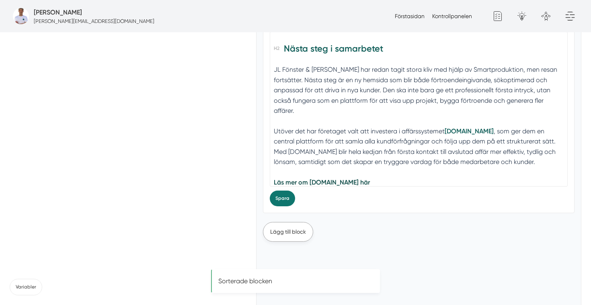
click at [294, 230] on button "Lägg till block" at bounding box center [288, 231] width 50 height 19
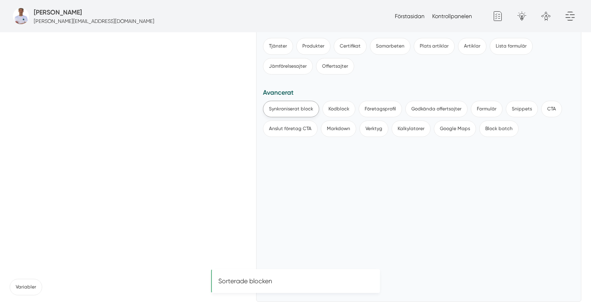
click at [287, 113] on button "Synkroniserat block" at bounding box center [291, 109] width 56 height 16
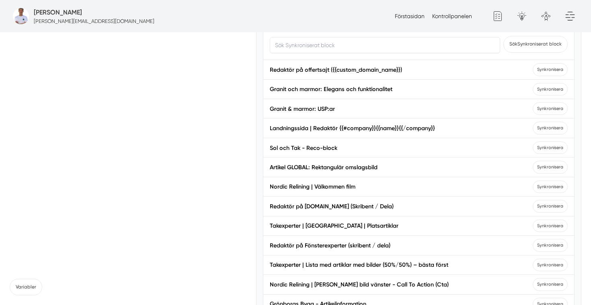
scroll to position [2481, 0]
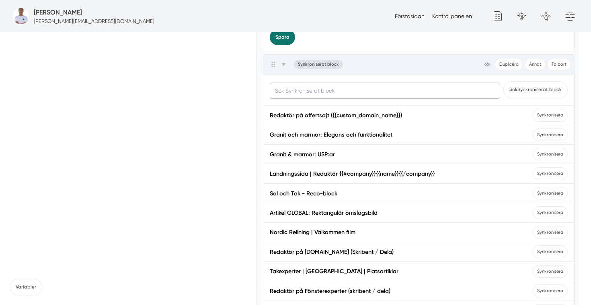
click at [310, 88] on input "text" at bounding box center [385, 90] width 231 height 16
type input "badrumsexperter"
click at [504, 81] on button "Sök Synkroniserat block" at bounding box center [536, 89] width 64 height 16
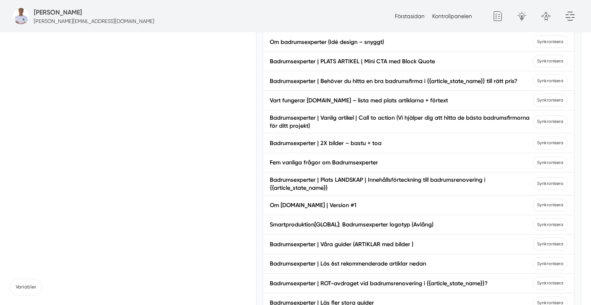
scroll to position [2596, 0]
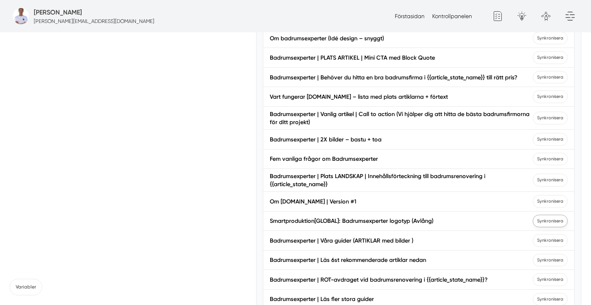
click at [552, 219] on span "Synkronisera" at bounding box center [550, 220] width 35 height 12
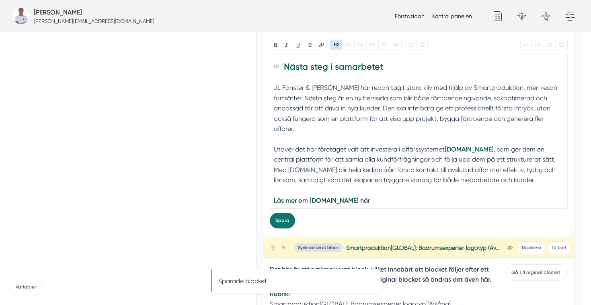
scroll to position [2312, 0]
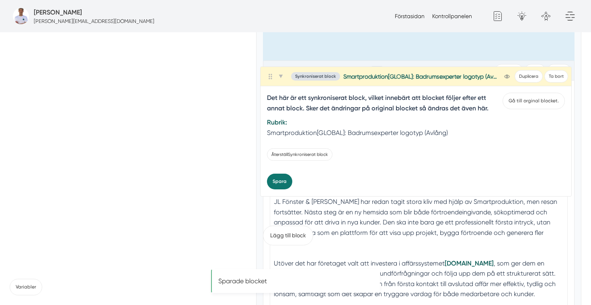
drag, startPoint x: 275, startPoint y: 233, endPoint x: 271, endPoint y: 63, distance: 169.8
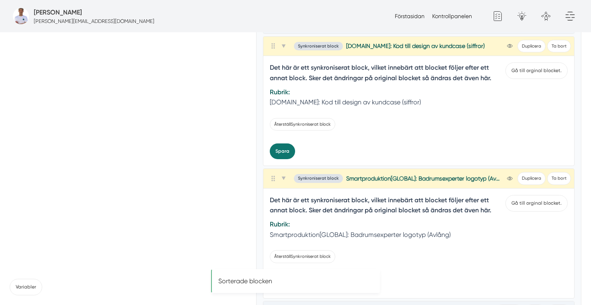
scroll to position [2070, 0]
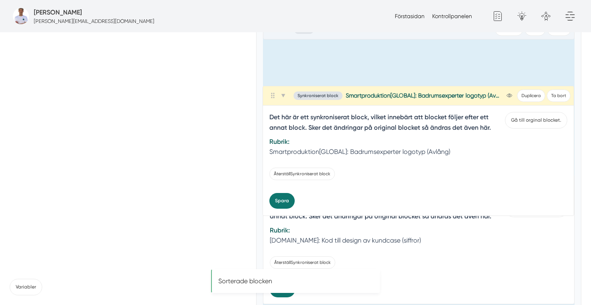
drag, startPoint x: 272, startPoint y: 186, endPoint x: 270, endPoint y: 89, distance: 97.4
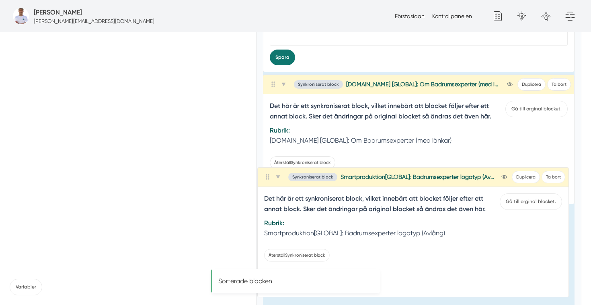
scroll to position [1886, 0]
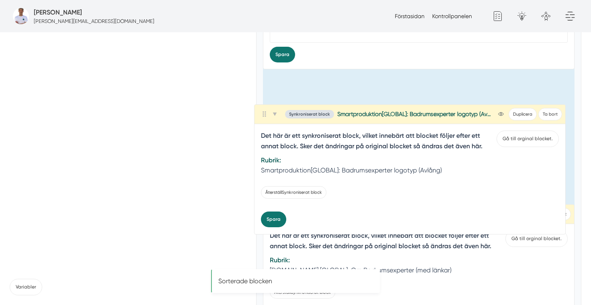
drag, startPoint x: 274, startPoint y: 242, endPoint x: 265, endPoint y: 109, distance: 133.5
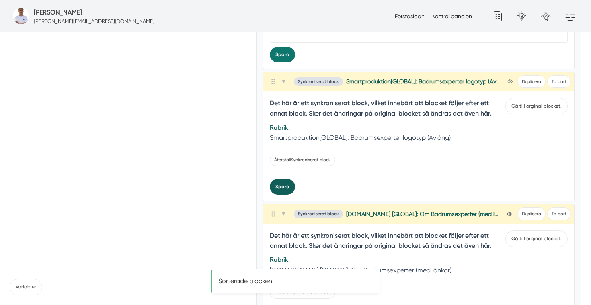
click at [284, 186] on button "Spara" at bounding box center [282, 187] width 25 height 16
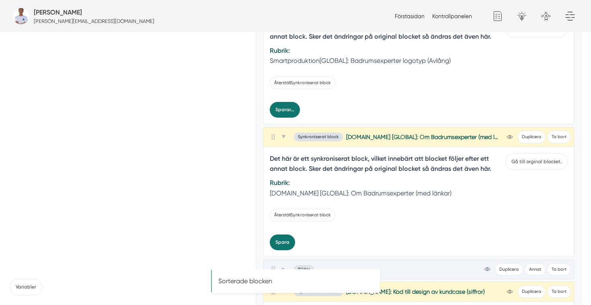
scroll to position [1976, 0]
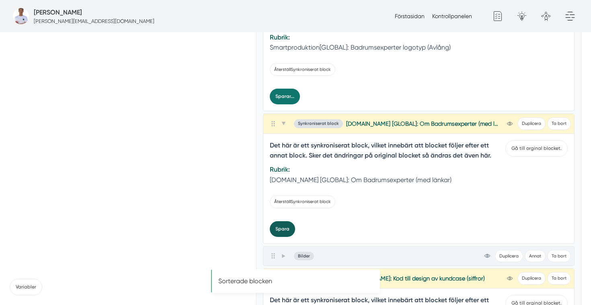
click at [281, 226] on button "Spara" at bounding box center [282, 229] width 25 height 16
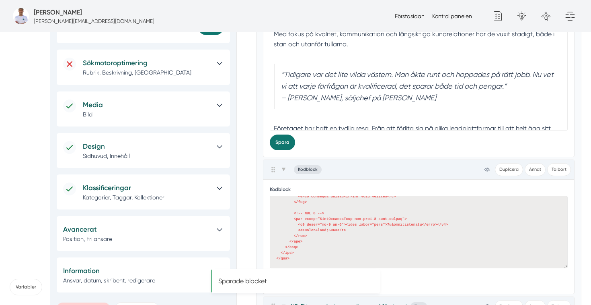
scroll to position [0, 0]
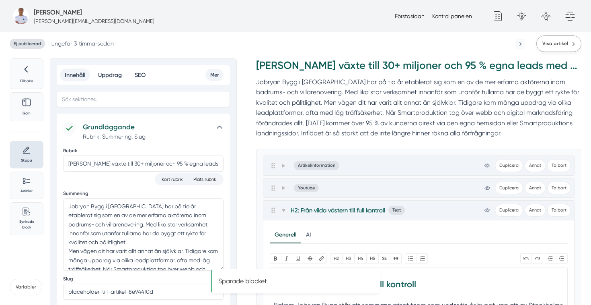
click at [546, 41] on span "Visa artikel" at bounding box center [556, 44] width 26 height 8
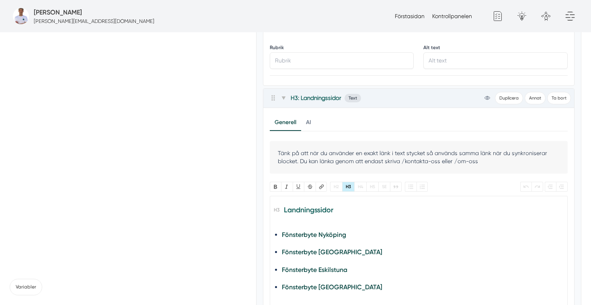
scroll to position [1332, 0]
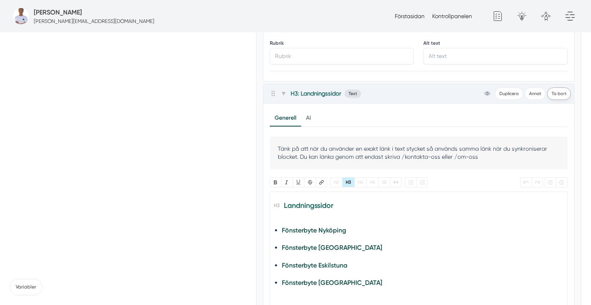
click at [564, 93] on button "Ta bort" at bounding box center [560, 93] width 24 height 12
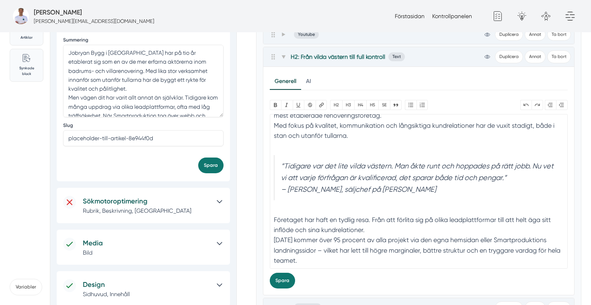
scroll to position [0, 0]
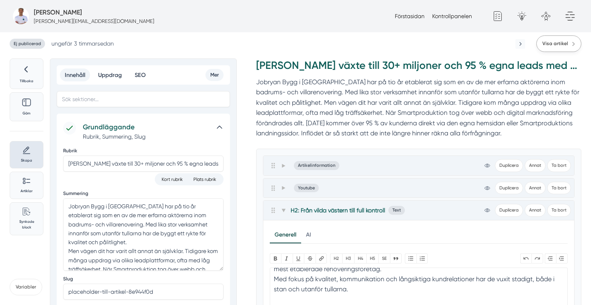
click at [561, 47] on link "Visa artikel" at bounding box center [559, 43] width 45 height 16
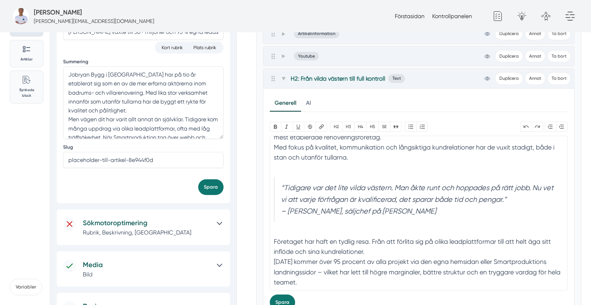
scroll to position [149, 0]
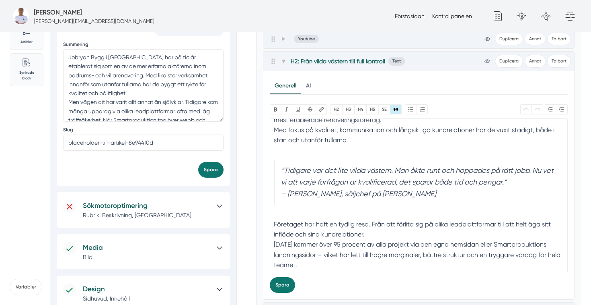
drag, startPoint x: 433, startPoint y: 199, endPoint x: 252, endPoint y: 156, distance: 186.0
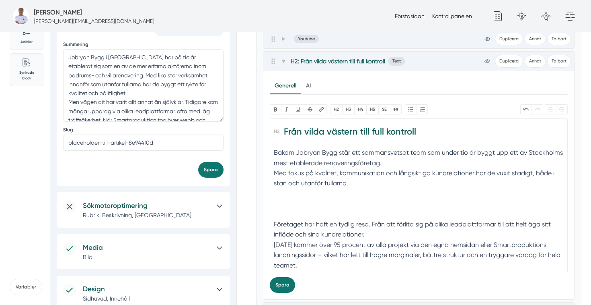
scroll to position [0, 0]
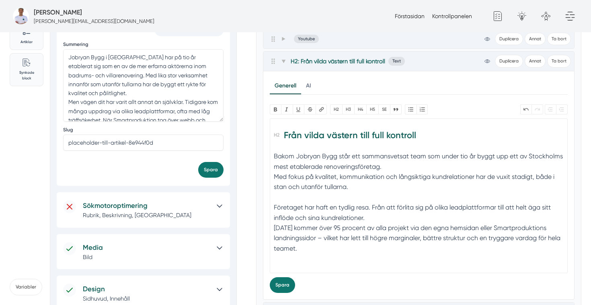
click at [274, 208] on div "Företaget har haft en tydlig resa. Från att förlita sig på olika leadplattforma…" at bounding box center [419, 227] width 290 height 51
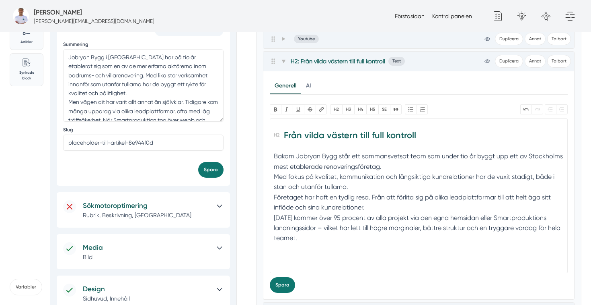
click at [307, 241] on div "Bakom Jobryan Bygg står ett sammansvetsat team som under tio år byggt upp ett a…" at bounding box center [419, 197] width 290 height 92
paste trix-editor "em>“Tidigare var det lite vilda västern. Man åkte runt och hoppades på rätt job…"
type trix-editor "<h2>Från vilda västern till full kontroll</h2><div>Bakom Jobryan Bygg står ett …"
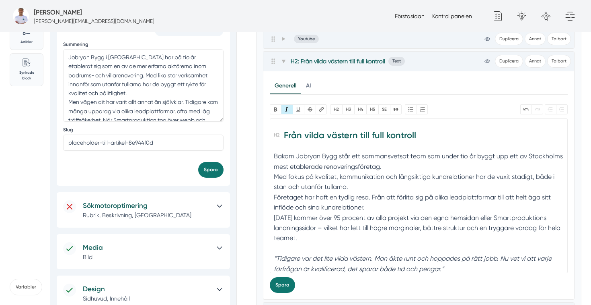
scroll to position [14, 0]
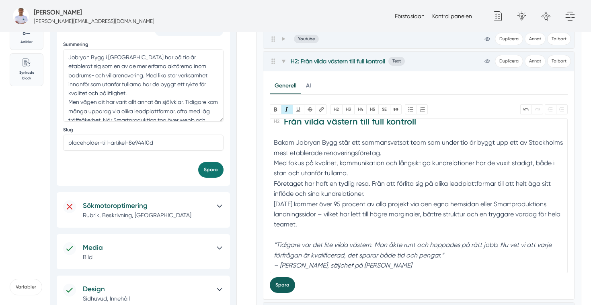
click at [281, 284] on button "Spara" at bounding box center [282, 285] width 25 height 16
drag, startPoint x: 411, startPoint y: 266, endPoint x: 265, endPoint y: 243, distance: 147.8
click at [265, 243] on div "Generell AI Nytt innehåll Förbättra innehållet Bold Italic U Strikethrough Länk…" at bounding box center [419, 185] width 311 height 228
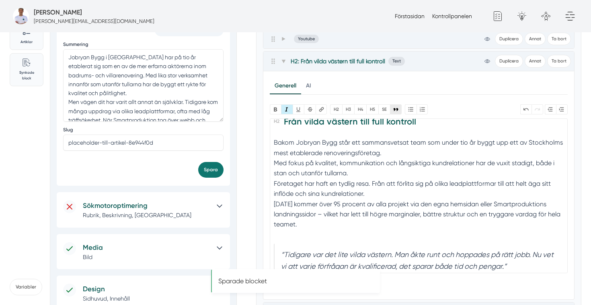
click at [396, 112] on button "Quote" at bounding box center [396, 109] width 12 height 10
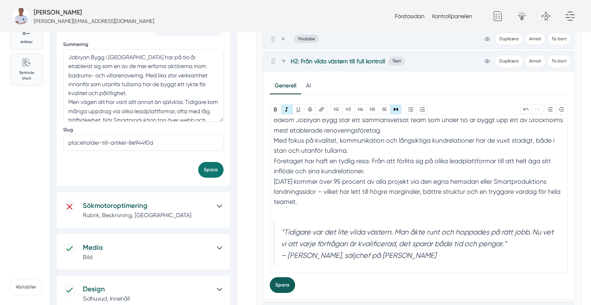
click at [281, 286] on button "Spara" at bounding box center [282, 285] width 25 height 16
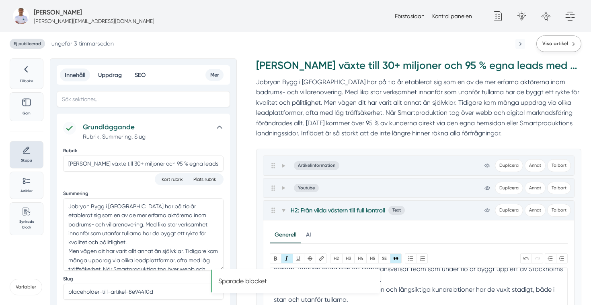
click at [561, 43] on span "Visa artikel" at bounding box center [556, 44] width 26 height 8
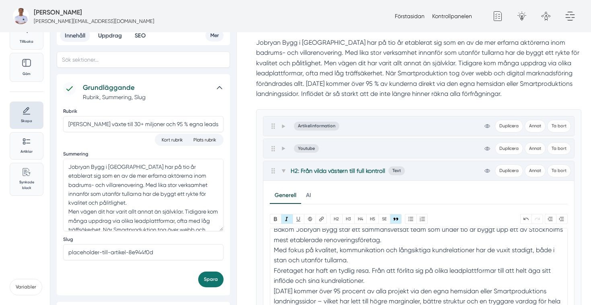
scroll to position [45, 0]
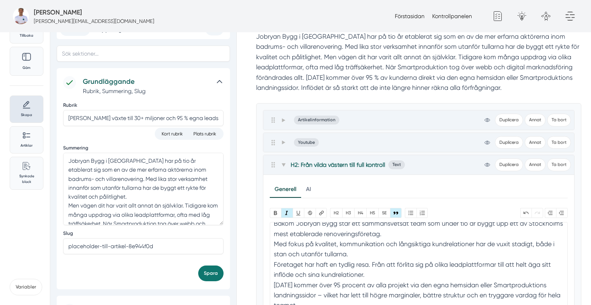
click at [276, 240] on div "Bakom Jobryan Bygg står ett sammansvetsat team som under tio år byggt upp ett a…" at bounding box center [419, 269] width 290 height 102
click at [276, 285] on div "Bakom Jobryan Bygg står ett sammansvetsat team som under tio år byggt upp ett a…" at bounding box center [419, 269] width 290 height 102
type trix-editor "<h2>Från vilda västern till full kontroll</h2><div>Bakom Jobryan Bygg står ett …"
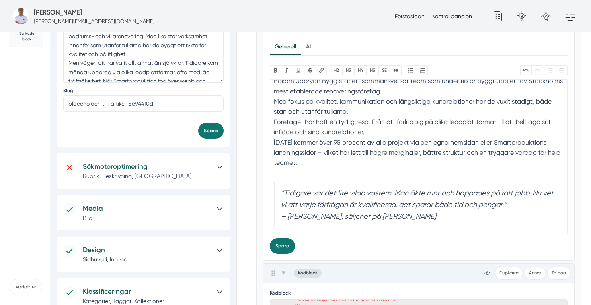
scroll to position [214, 0]
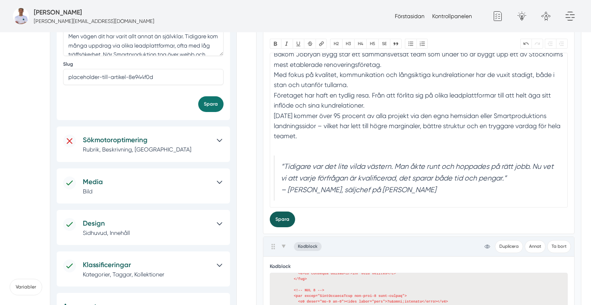
click at [278, 221] on button "Spara" at bounding box center [282, 219] width 25 height 16
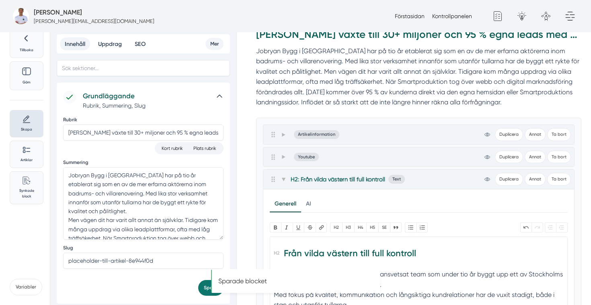
scroll to position [0, 0]
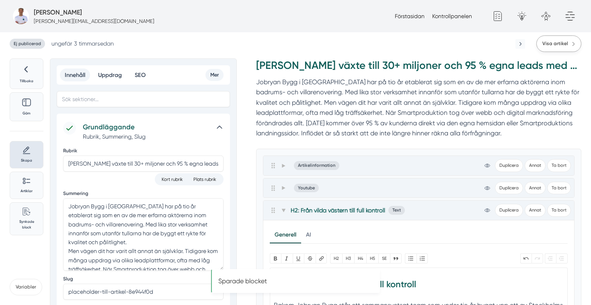
click at [565, 43] on span "Visa artikel" at bounding box center [556, 44] width 26 height 8
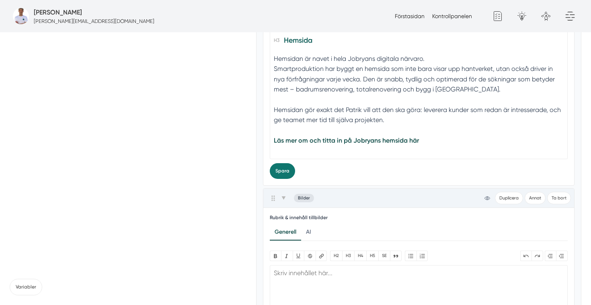
scroll to position [936, 0]
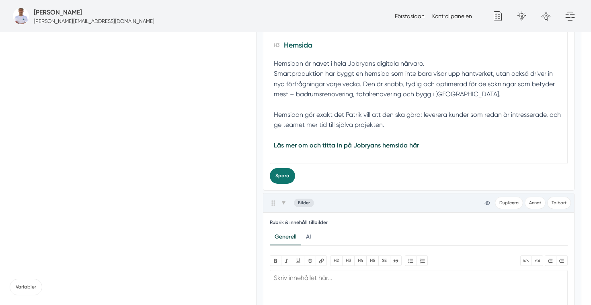
click at [275, 73] on div "Hemsidan är navet i hela Jobryans digitala närvaro. Smartproduktion har byggt e…" at bounding box center [419, 83] width 290 height 51
click at [276, 63] on div "Hemsidan är navet i hela Jobryans digitala närvaro. Smartproduktion har byggt e…" at bounding box center [419, 83] width 290 height 51
click at [275, 81] on div "Hemsidan är navet i hela Jobryans digitala närvaro. Smartproduktion har byggt e…" at bounding box center [419, 83] width 290 height 51
type trix-editor "<h2>En digital grund som skapar tillväxt på riktigt</h2><div>För Jobryan Bygg h…"
click at [282, 179] on button "Spara" at bounding box center [282, 176] width 25 height 16
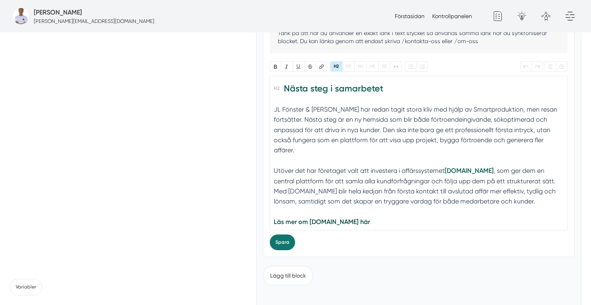
scroll to position [2122, 0]
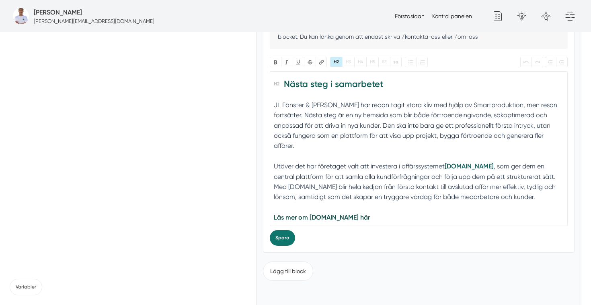
click at [358, 215] on div "JL Fönster & Fasad har redan tagit stora kliv med hjälp av Smartproduktion, men…" at bounding box center [419, 166] width 290 height 133
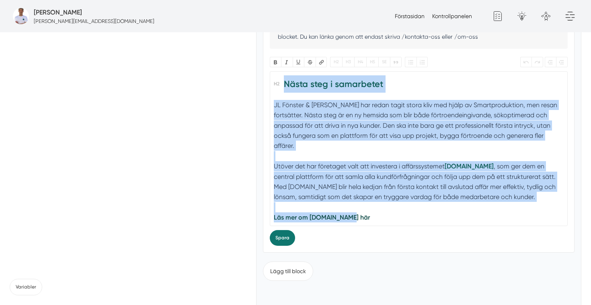
drag, startPoint x: 358, startPoint y: 211, endPoint x: 239, endPoint y: 85, distance: 173.0
copy trix-editor "Nästa steg i samarbetet JL Fönster & Fasad har redan tagit stora kliv med hjälp…"
click at [396, 100] on div "JL Fönster & Fasad har redan tagit stora kliv med hjälp av Smartproduktion, men…" at bounding box center [419, 166] width 290 height 133
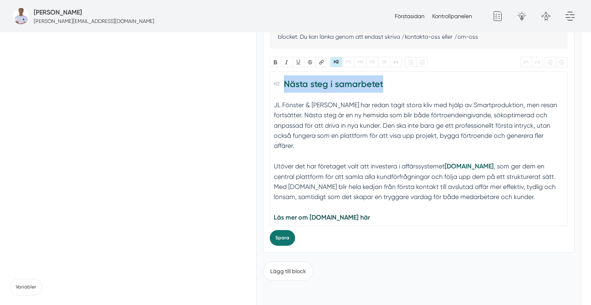
drag, startPoint x: 396, startPoint y: 86, endPoint x: 285, endPoint y: 83, distance: 111.1
click at [285, 83] on h2 "Nästa steg i samarbetet" at bounding box center [419, 86] width 290 height 23
type trix-editor "<h2>Smart.nu</h2><div>JL Fönster &amp; Fasad har redan tagit stora kliv med hjä…"
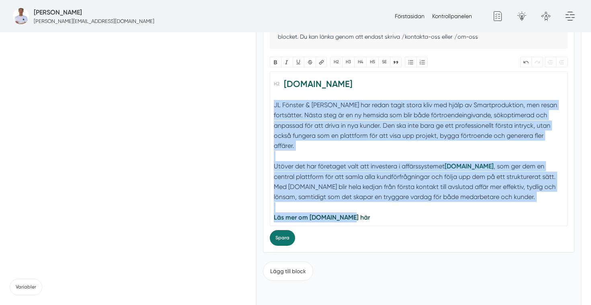
drag, startPoint x: 364, startPoint y: 212, endPoint x: 264, endPoint y: 102, distance: 147.8
click at [264, 102] on div "Generell AI Nytt innehåll Förbättra innehållet Tänk på att när du använder en e…" at bounding box center [419, 118] width 311 height 268
paste trix-editor
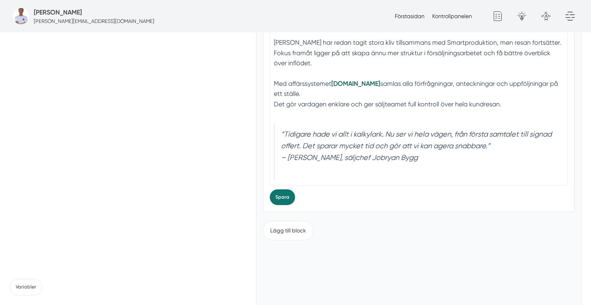
scroll to position [0, 0]
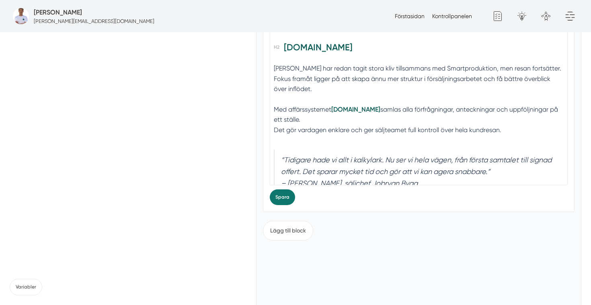
click at [276, 78] on div "Jobryan Bygg har redan tagit stora kliv tillsammans med Smartproduktion, men re…" at bounding box center [419, 83] width 290 height 41
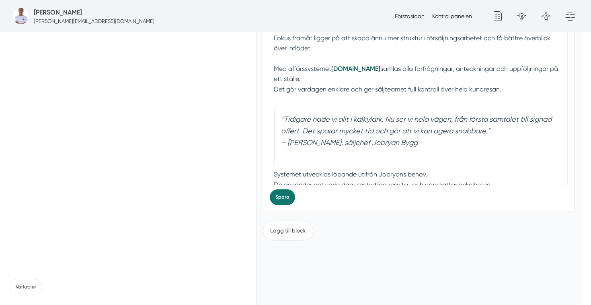
scroll to position [99, 0]
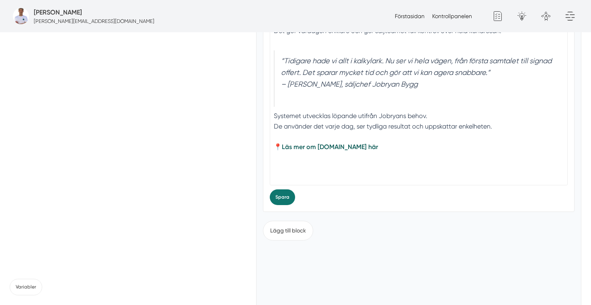
click at [276, 125] on div "Systemet utvecklas löpande utifrån Jobryans behov. De använder det varje dag, s…" at bounding box center [419, 126] width 290 height 31
type trix-editor "<h2>Smart.nu</h2><div>Jobryan Bygg har redan tagit stora kliv tillsammans med S…"
click at [286, 200] on button "Spara" at bounding box center [282, 197] width 25 height 16
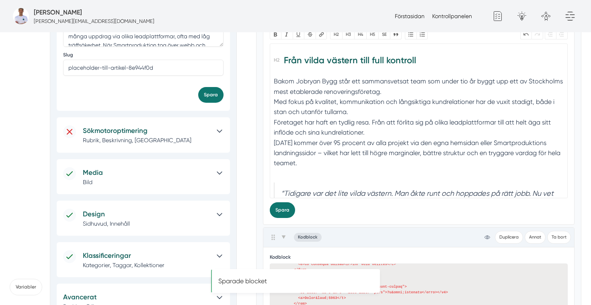
scroll to position [0, 0]
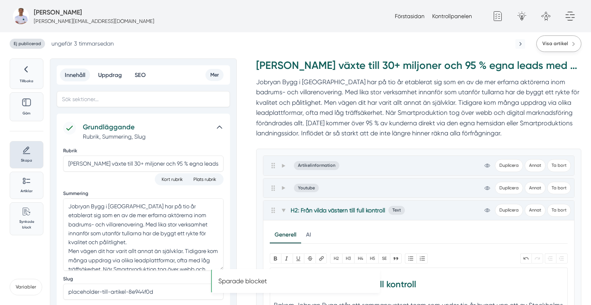
click at [563, 48] on link "Visa artikel" at bounding box center [559, 43] width 45 height 16
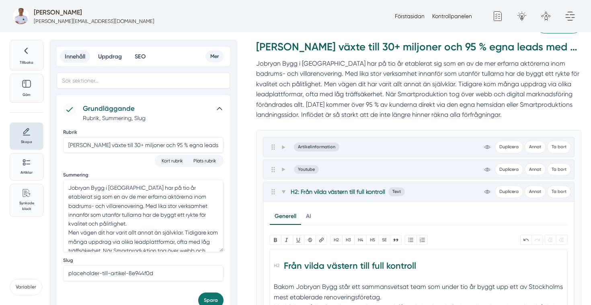
scroll to position [30, 0]
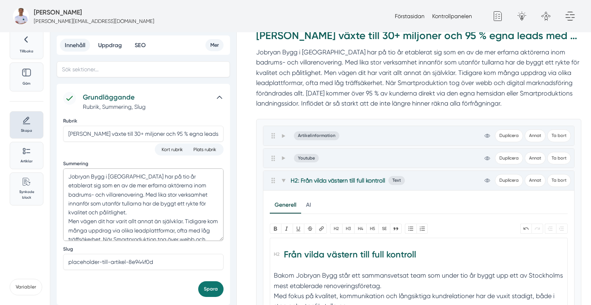
click at [139, 199] on textarea "Jobryan Bygg i Stockholm har på tio år etablerat sig som en av de mer erfarna a…" at bounding box center [143, 204] width 161 height 72
click at [166, 200] on textarea "Jobryan Bygg i Stockholm har på tio år etablerat sig som en av de mer erfarna a…" at bounding box center [143, 204] width 161 height 72
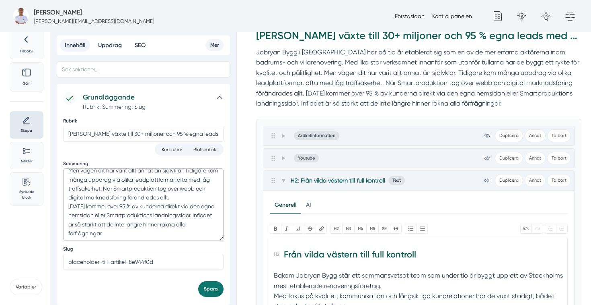
scroll to position [0, 0]
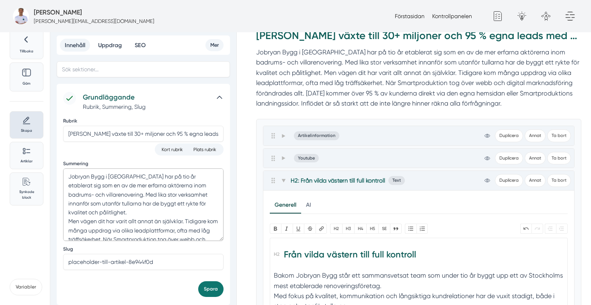
drag, startPoint x: 107, startPoint y: 233, endPoint x: 47, endPoint y: 99, distance: 146.0
paste textarea "vuxit till en etablerad aktör inom badrums- och villarenovering. Med verksamhet…"
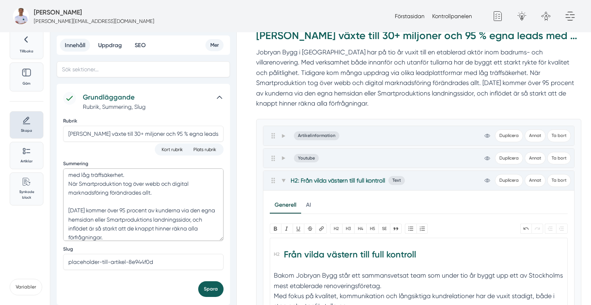
type textarea "Jobryan Bygg i [GEOGRAPHIC_DATA] har på tio år vuxit till en etablerad aktör in…"
click at [208, 285] on button "Spara" at bounding box center [210, 289] width 25 height 16
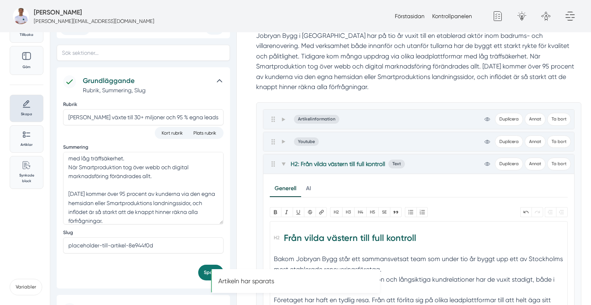
scroll to position [0, 0]
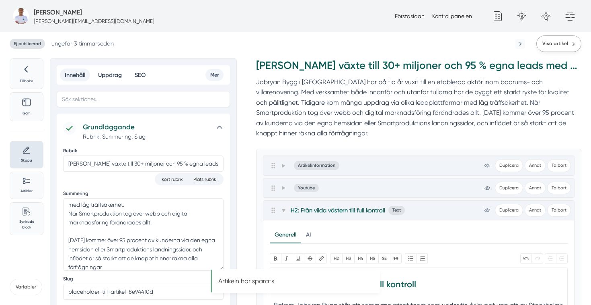
click at [559, 44] on span "Visa artikel" at bounding box center [556, 44] width 26 height 8
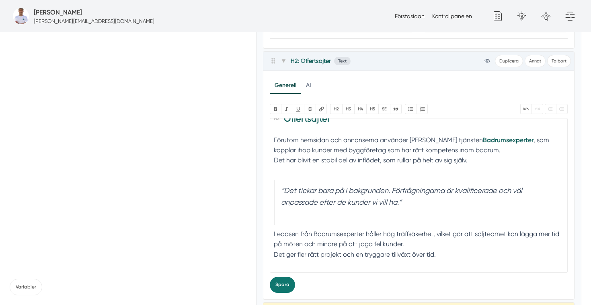
scroll to position [1376, 0]
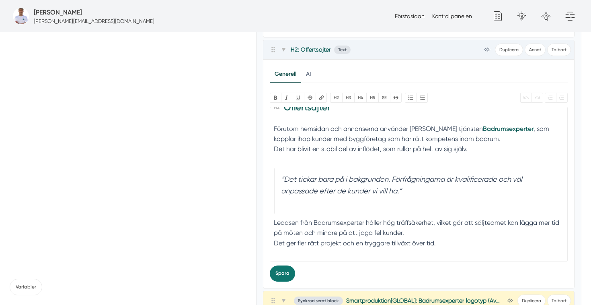
click at [277, 234] on div "Leadsen från Badrumsexperter håller hög träffsäkerhet, vilket gör att säljteame…" at bounding box center [419, 237] width 290 height 41
type trix-editor "<h2>Offertsajter</h2><div>Förutom hemsidan och annonserna använder Jobryan tjän…"
click at [282, 267] on button "Spara" at bounding box center [282, 273] width 25 height 16
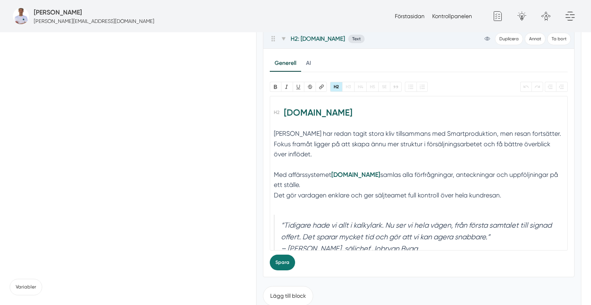
scroll to position [2066, 0]
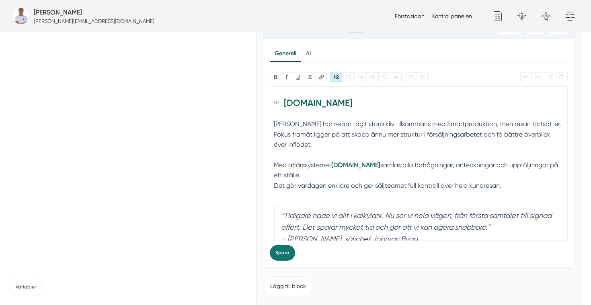
click at [274, 153] on trix-editor "Smart.nu Jobryan Bygg har redan tagit stora kliv tillsammans med Smartproduktio…" at bounding box center [419, 163] width 299 height 154
click at [274, 171] on div "Med affärssystemet Smart.nu samlas alla förfrågningar, anteckningar och uppfölj…" at bounding box center [419, 180] width 290 height 41
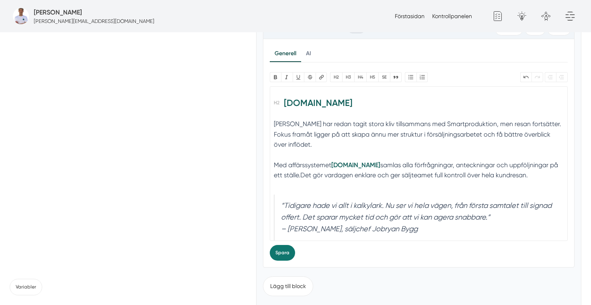
type trix-editor "<h2>Smart.nu</h2><div>Jobryan Bygg har redan tagit stora kliv tillsammans med S…"
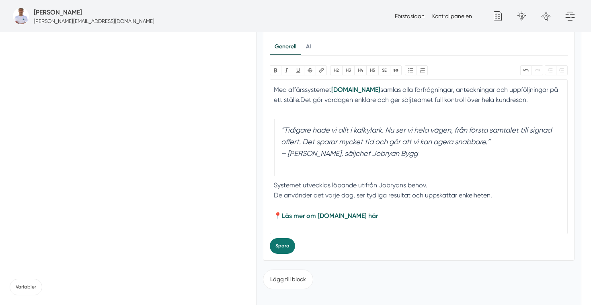
scroll to position [2084, 0]
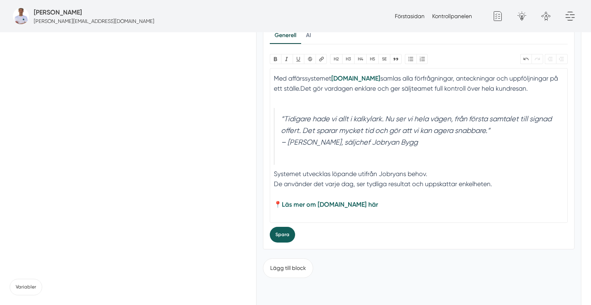
click at [282, 231] on button "Spara" at bounding box center [282, 234] width 25 height 16
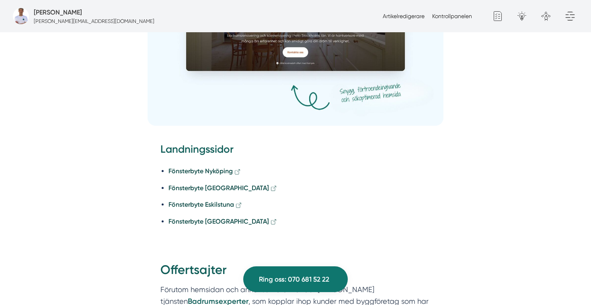
scroll to position [1906, 0]
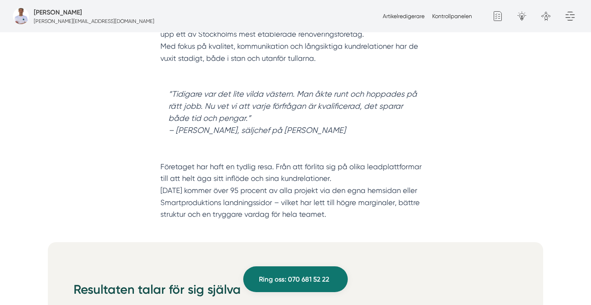
scroll to position [695, 0]
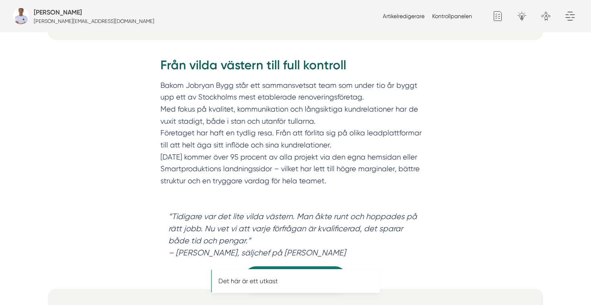
scroll to position [628, 0]
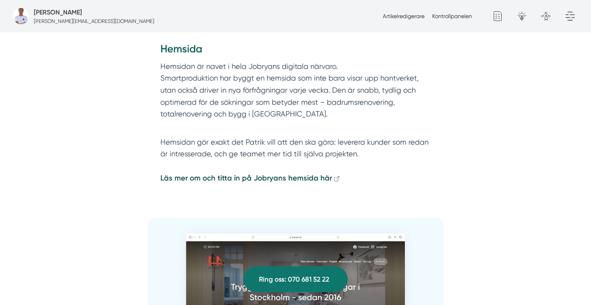
scroll to position [1617, 0]
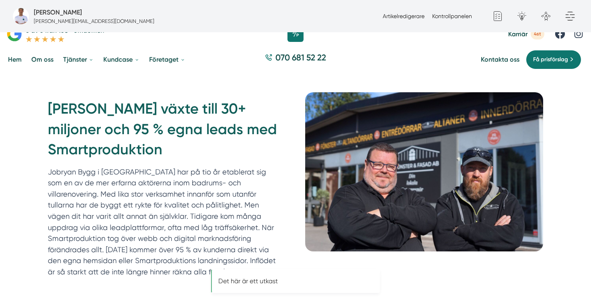
scroll to position [45, 0]
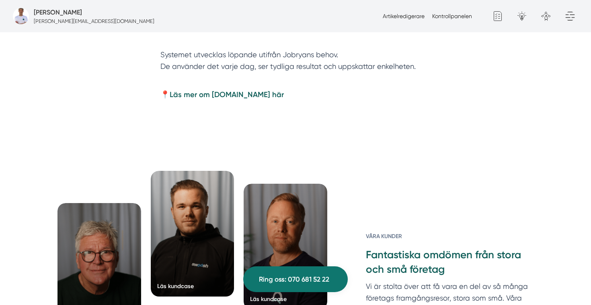
scroll to position [2423, 0]
